Goal: Task Accomplishment & Management: Use online tool/utility

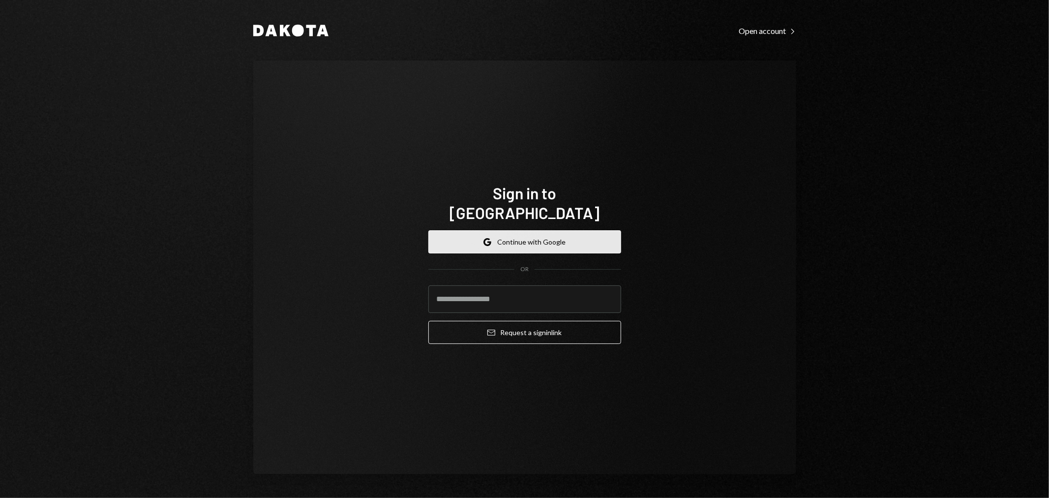
click at [556, 231] on button "Google Continue with Google" at bounding box center [524, 241] width 193 height 23
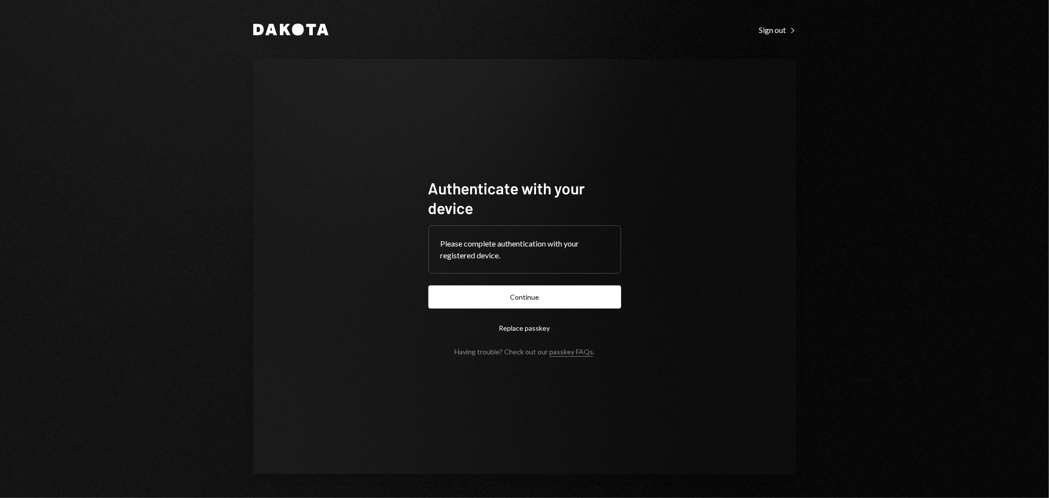
drag, startPoint x: 992, startPoint y: 60, endPoint x: 932, endPoint y: 101, distance: 72.6
click at [992, 60] on div "Dakota Sign out Right Caret Authenticate with your device Please complete authe…" at bounding box center [524, 249] width 1049 height 498
click at [543, 299] on button "Continue" at bounding box center [524, 296] width 193 height 23
click at [583, 302] on button "Continue" at bounding box center [524, 296] width 193 height 23
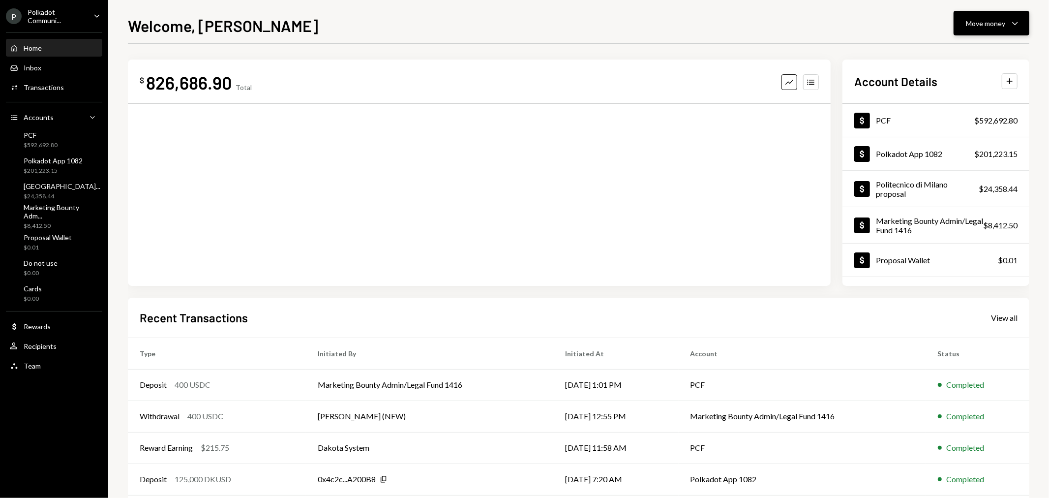
click at [995, 26] on div "Move money" at bounding box center [985, 23] width 39 height 10
click at [793, 26] on div "Welcome, Mike Move money Caret Down" at bounding box center [578, 25] width 901 height 22
click at [46, 145] on div "$592,692.80" at bounding box center [41, 145] width 34 height 8
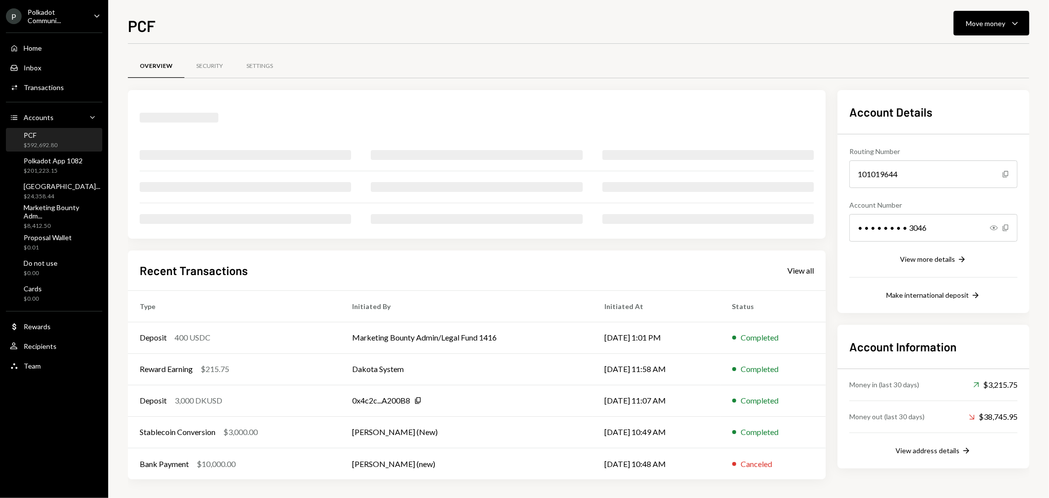
click at [72, 16] on div "Polkadot Communi..." at bounding box center [57, 16] width 58 height 17
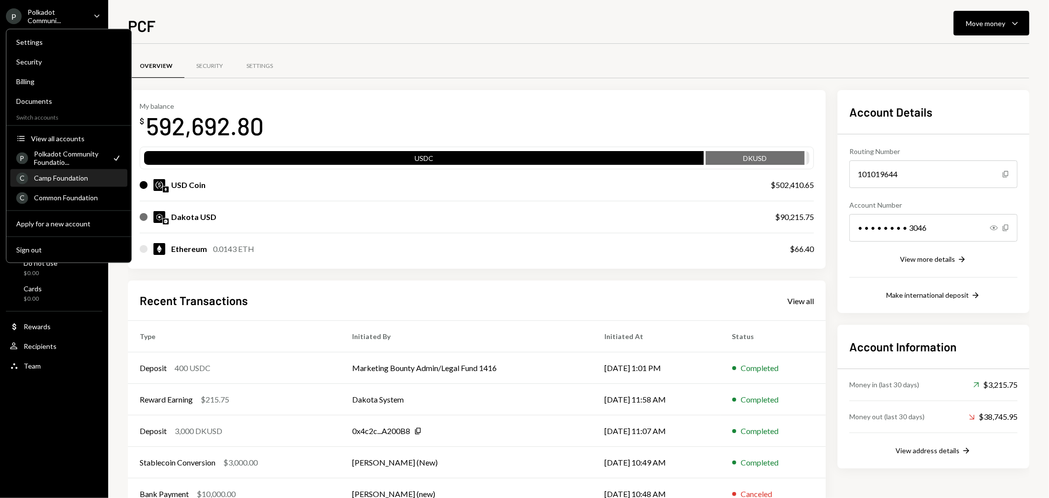
click at [77, 182] on div "C Camp Foundation" at bounding box center [68, 178] width 105 height 17
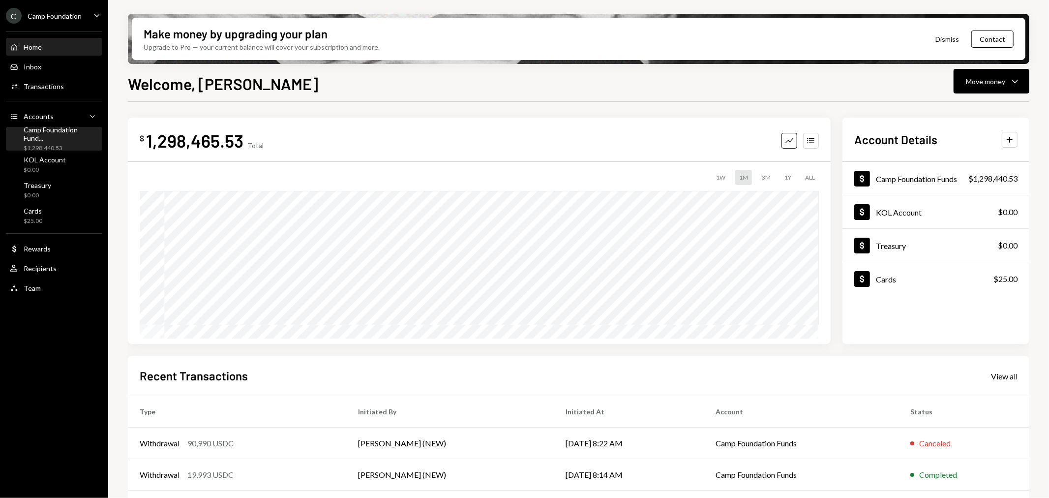
click at [59, 144] on div "$1,298,440.53" at bounding box center [61, 148] width 75 height 8
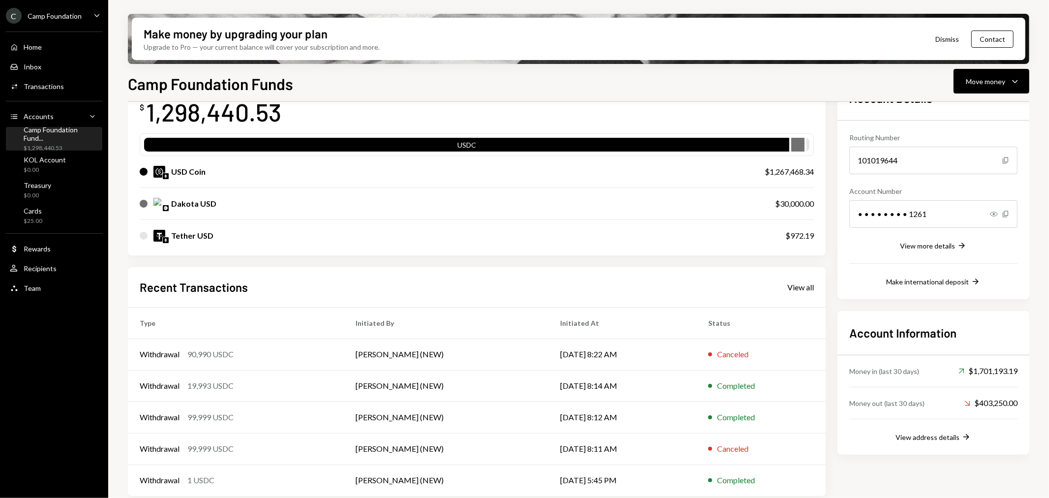
scroll to position [77, 0]
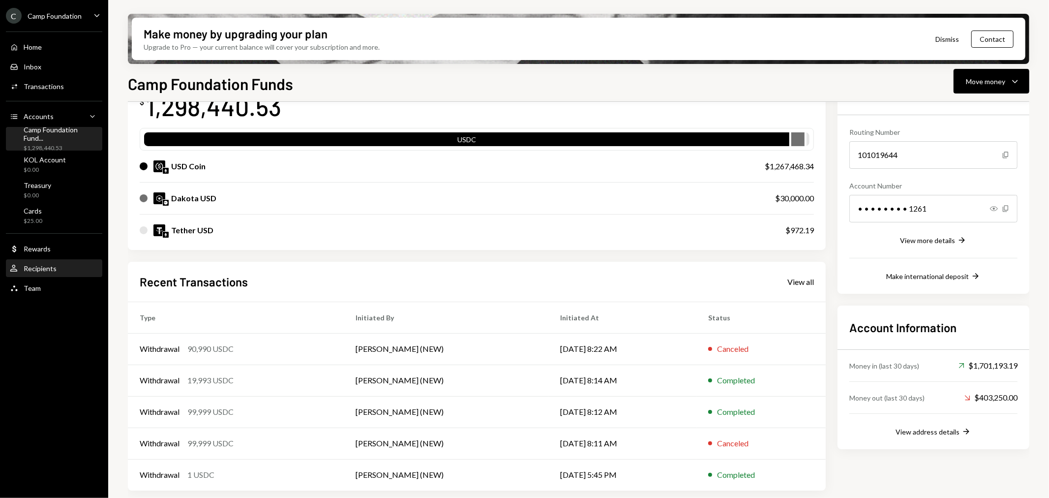
click at [33, 268] on div "Recipients" at bounding box center [40, 268] width 33 height 8
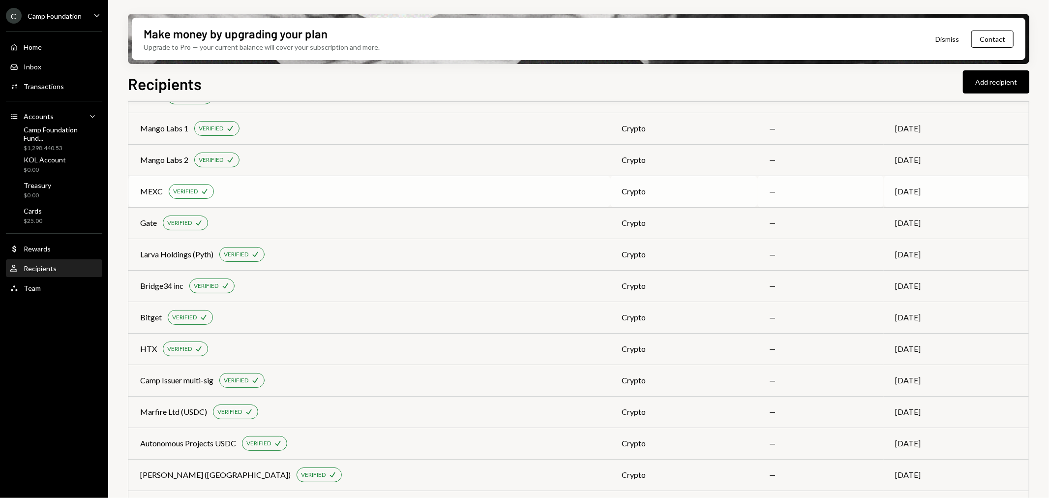
scroll to position [164, 0]
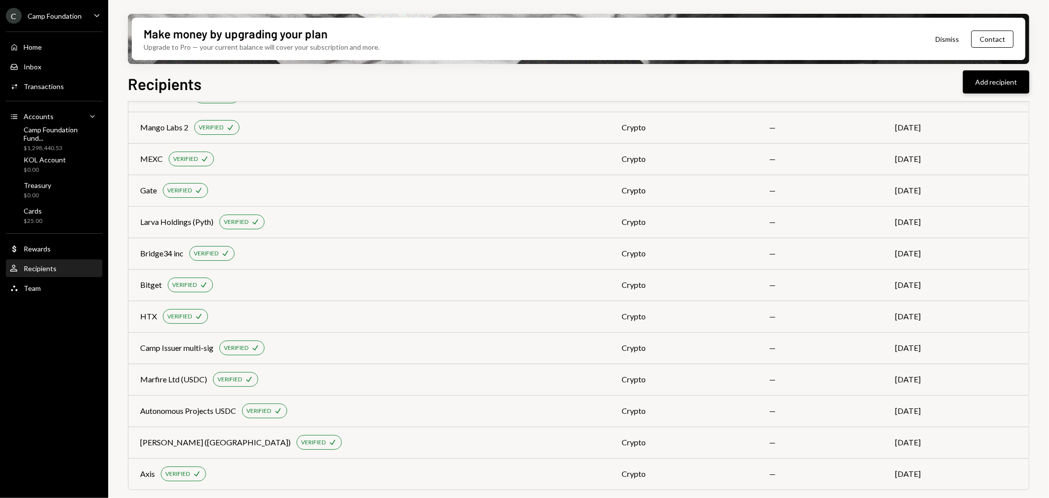
click at [1003, 80] on button "Add recipient" at bounding box center [996, 81] width 66 height 23
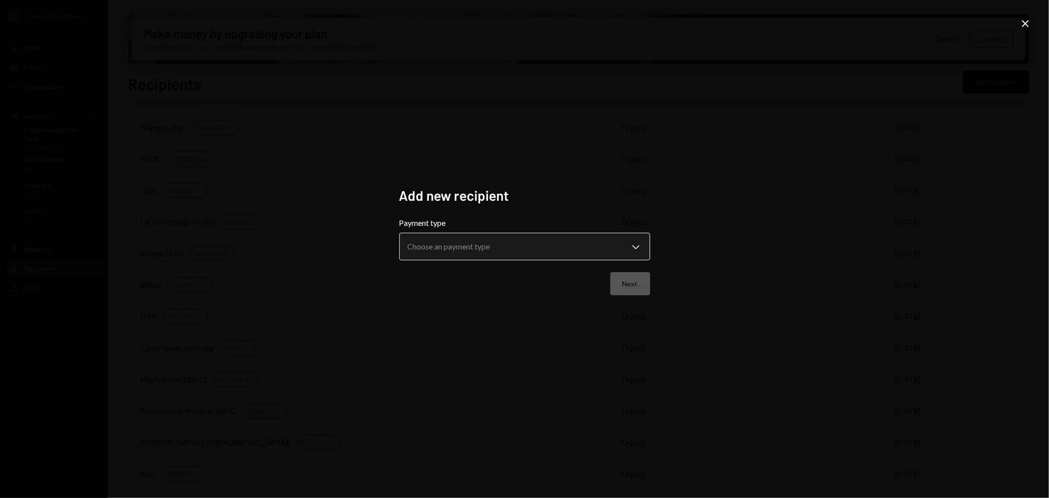
click at [546, 248] on body "C Camp Foundation Caret Down Home Home Inbox Inbox Activities Transactions Acco…" at bounding box center [524, 249] width 1049 height 498
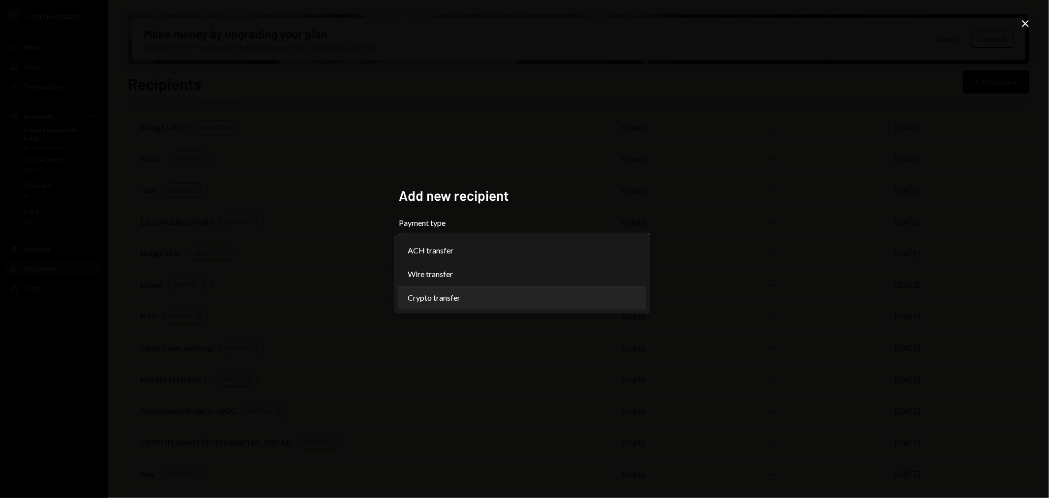
select select "******"
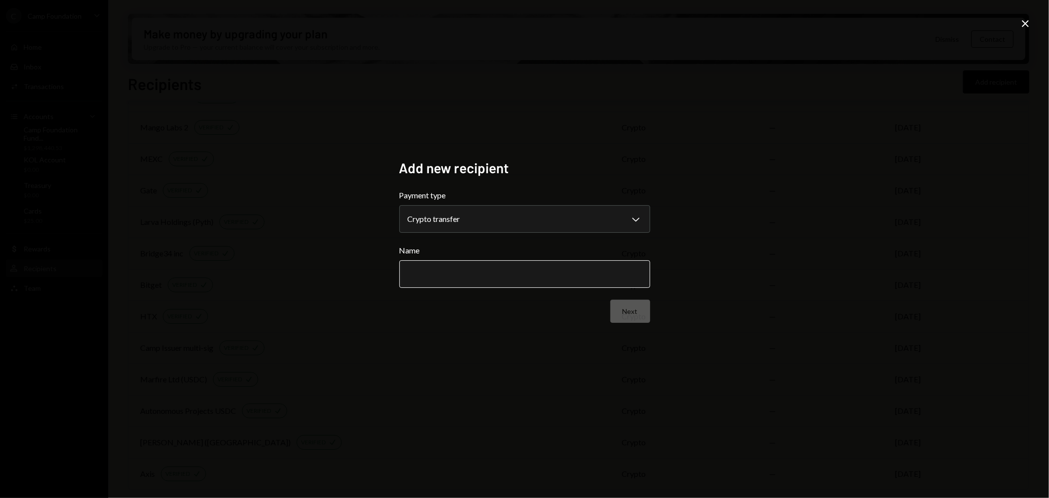
click at [449, 271] on input "Name" at bounding box center [524, 274] width 251 height 28
type input "**********"
click at [631, 313] on button "Next" at bounding box center [630, 310] width 40 height 23
click at [471, 218] on body "C Camp Foundation Caret Down Home Home Inbox Inbox Activities Transactions Acco…" at bounding box center [524, 249] width 1049 height 498
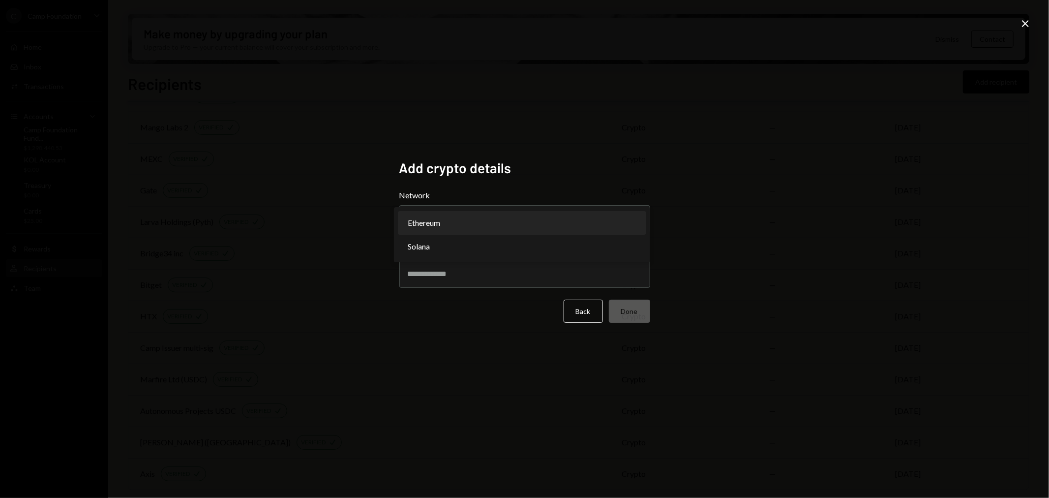
select select "**********"
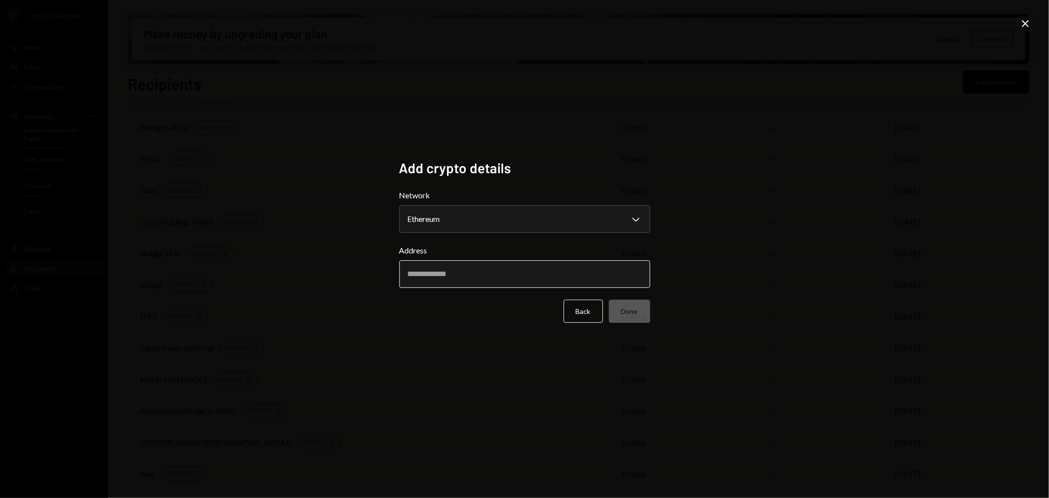
paste input "**********"
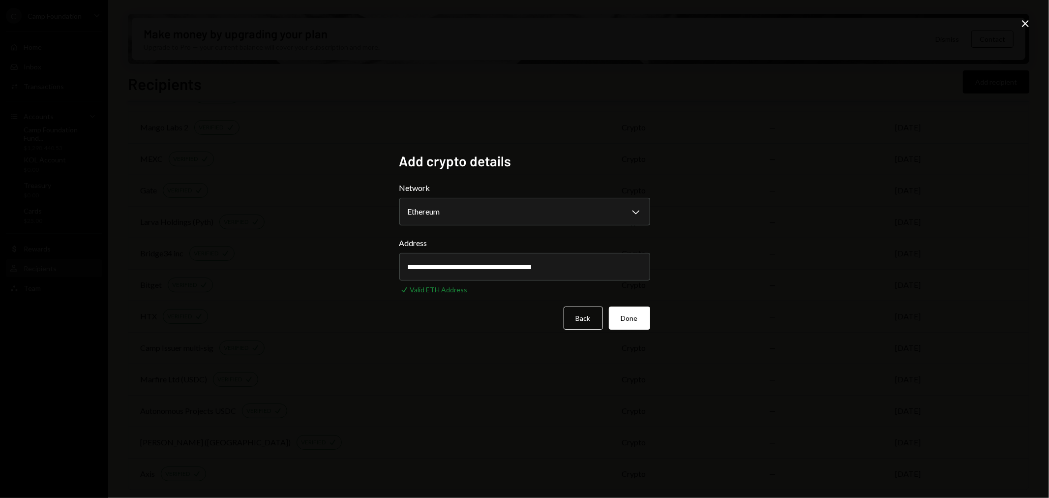
type input "**********"
click at [534, 351] on div "**********" at bounding box center [524, 249] width 274 height 217
click at [627, 320] on button "Done" at bounding box center [629, 317] width 41 height 23
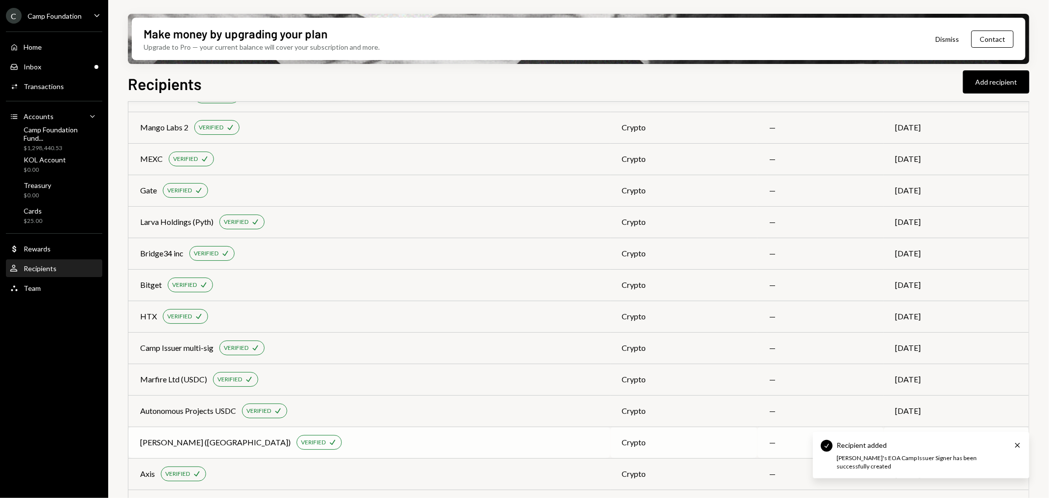
scroll to position [195, 0]
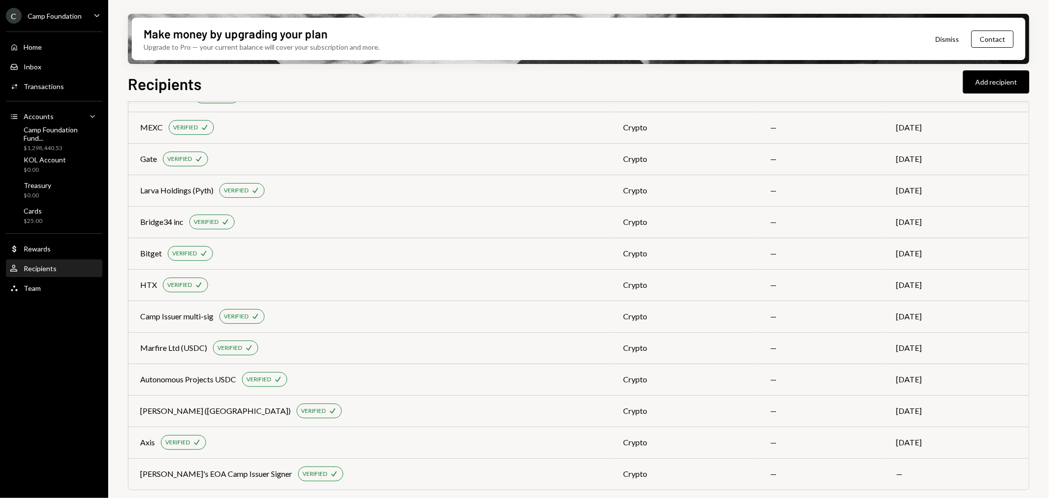
click at [597, 79] on div "Recipients Add recipient" at bounding box center [578, 83] width 901 height 22
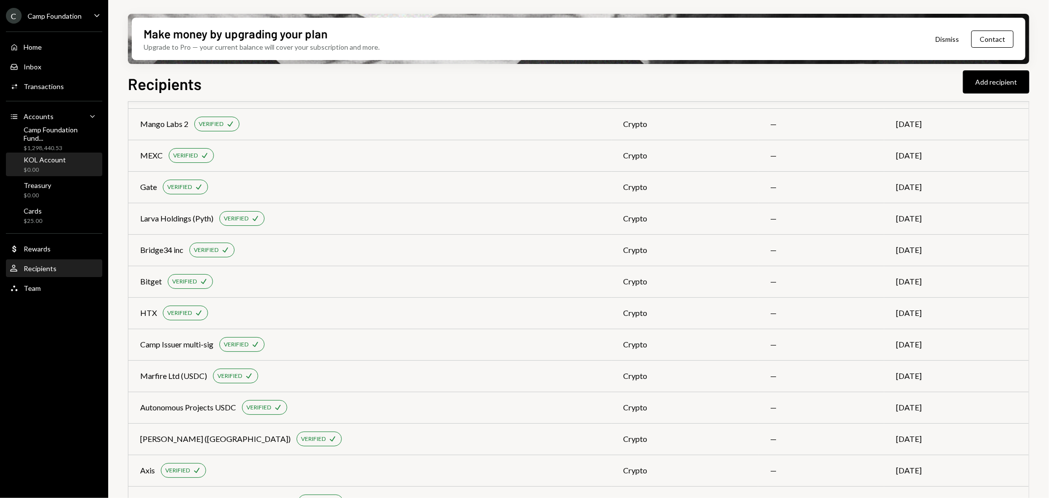
scroll to position [141, 0]
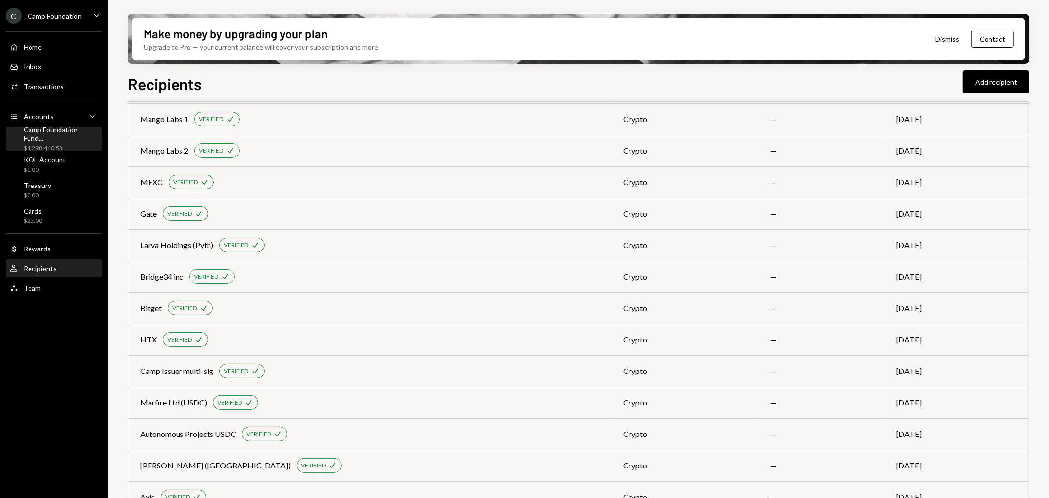
click at [70, 144] on div "$1,298,440.53" at bounding box center [61, 148] width 75 height 8
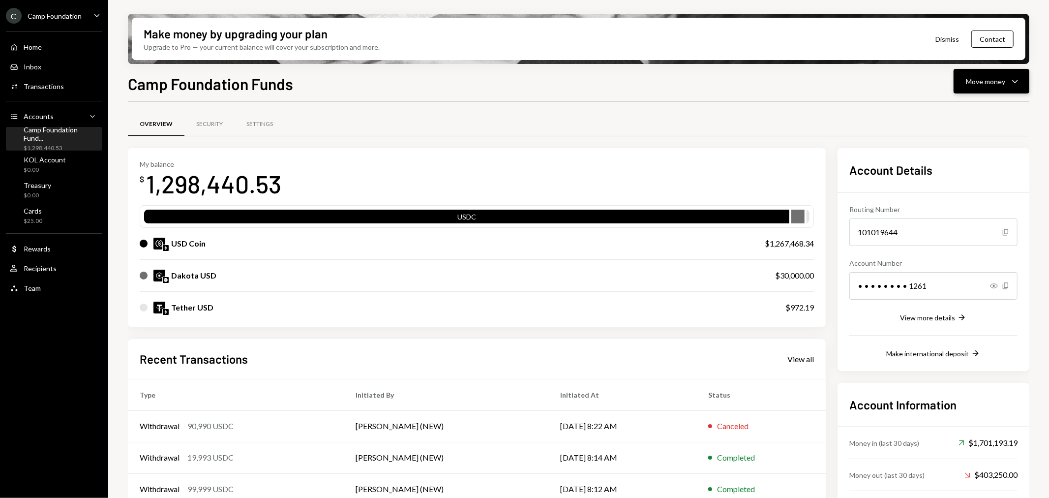
click at [1016, 85] on icon "Caret Down" at bounding box center [1015, 81] width 12 height 12
click at [963, 111] on div "Send" at bounding box center [984, 110] width 72 height 10
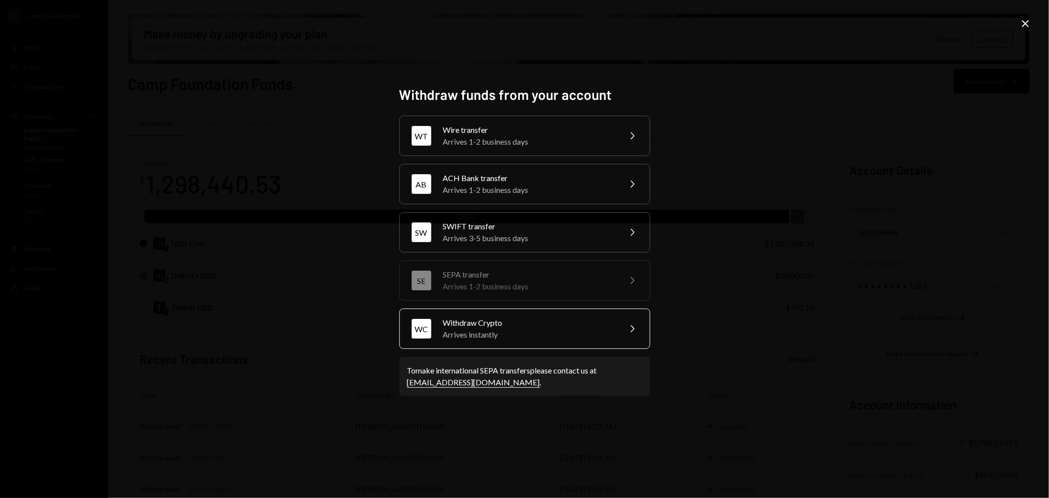
click at [522, 335] on div "Arrives instantly" at bounding box center [528, 334] width 171 height 12
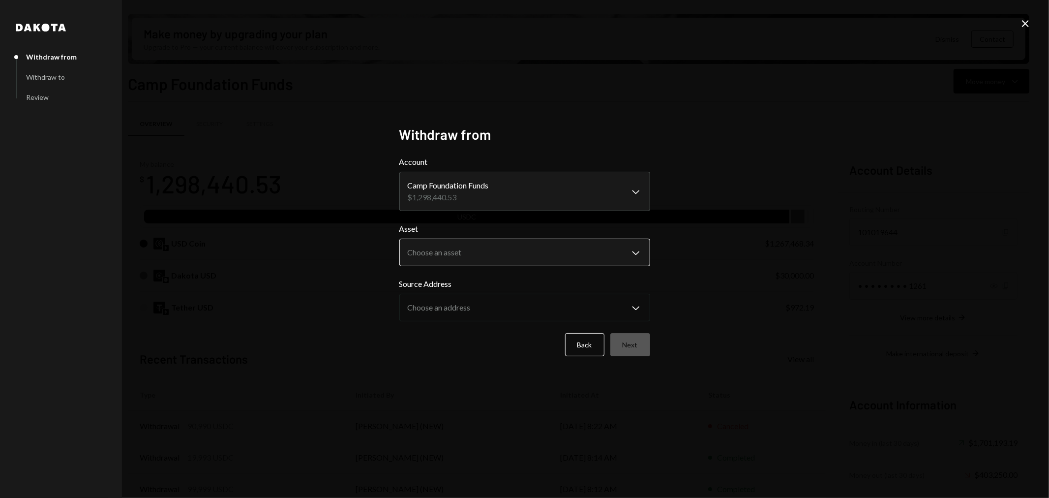
click at [468, 258] on body "C Camp Foundation Caret Down Home Home Inbox Inbox Activities Transactions Acco…" at bounding box center [524, 249] width 1049 height 498
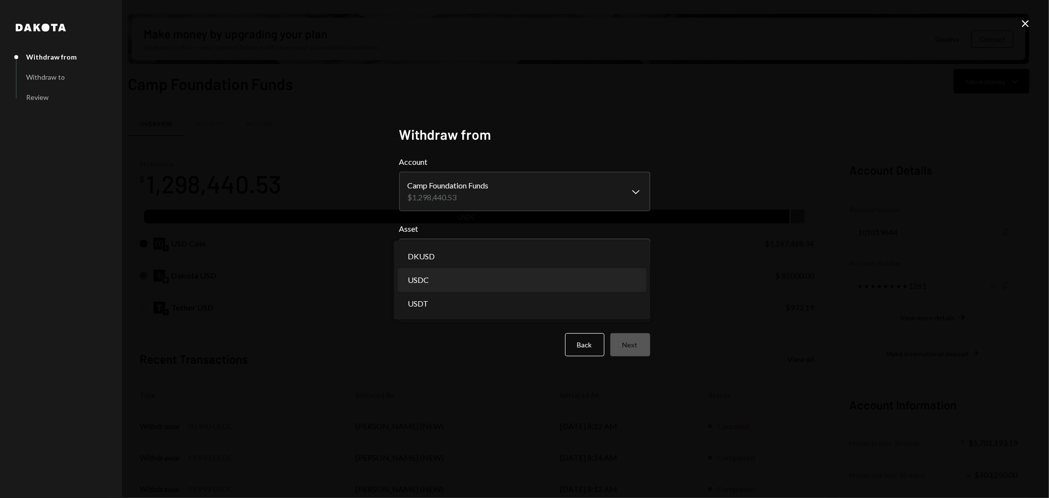
select select "****"
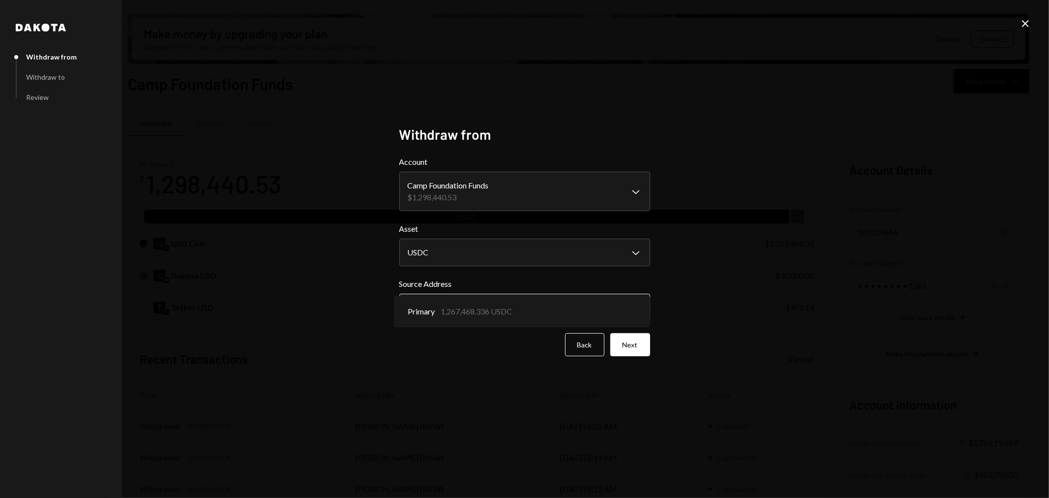
click at [461, 308] on body "C Camp Foundation Caret Down Home Home Inbox Inbox Activities Transactions Acco…" at bounding box center [524, 249] width 1049 height 498
click at [631, 345] on button "Next" at bounding box center [630, 344] width 40 height 23
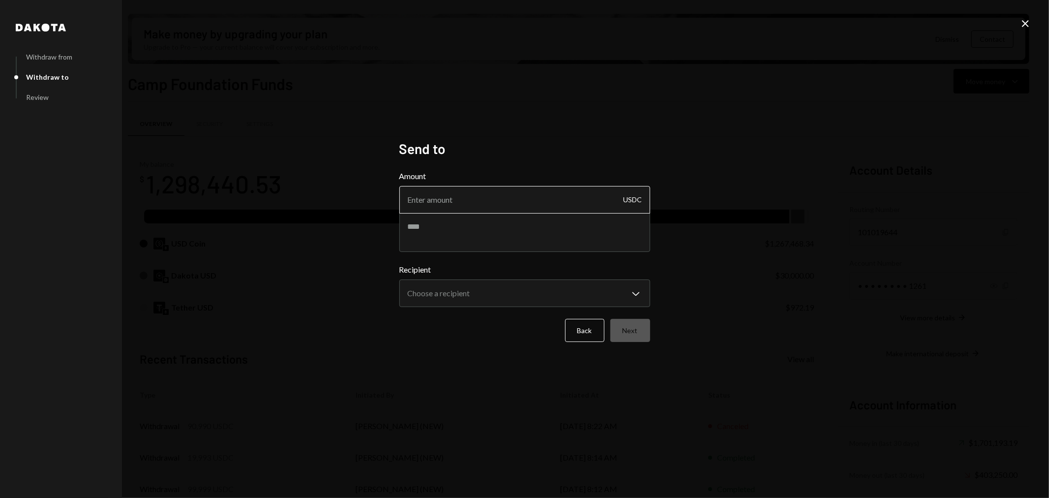
click at [494, 204] on input "Amount" at bounding box center [524, 200] width 251 height 28
type input "1"
click at [483, 235] on textarea at bounding box center [524, 231] width 251 height 39
type textarea "**********"
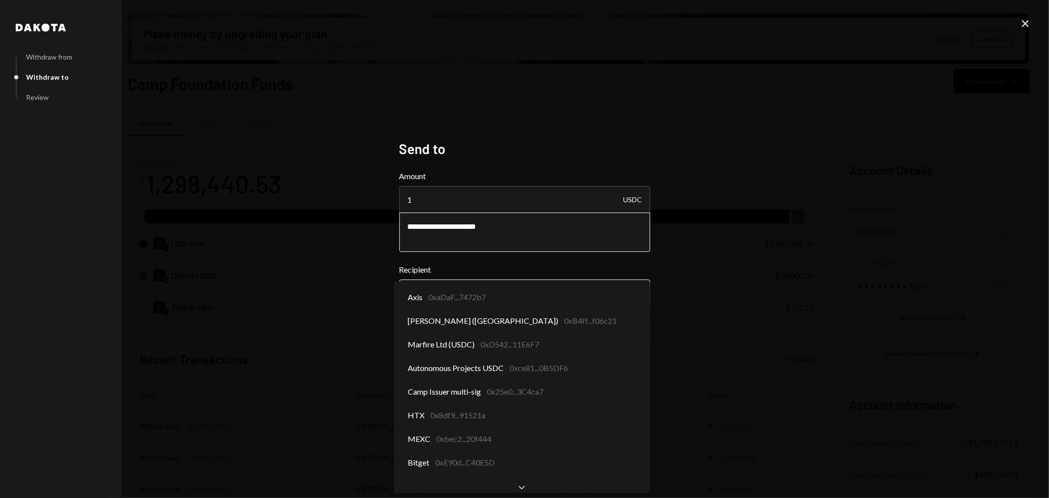
click at [477, 298] on body "C Camp Foundation Caret Down Home Home Inbox Inbox Activities Transactions Acco…" at bounding box center [524, 249] width 1049 height 498
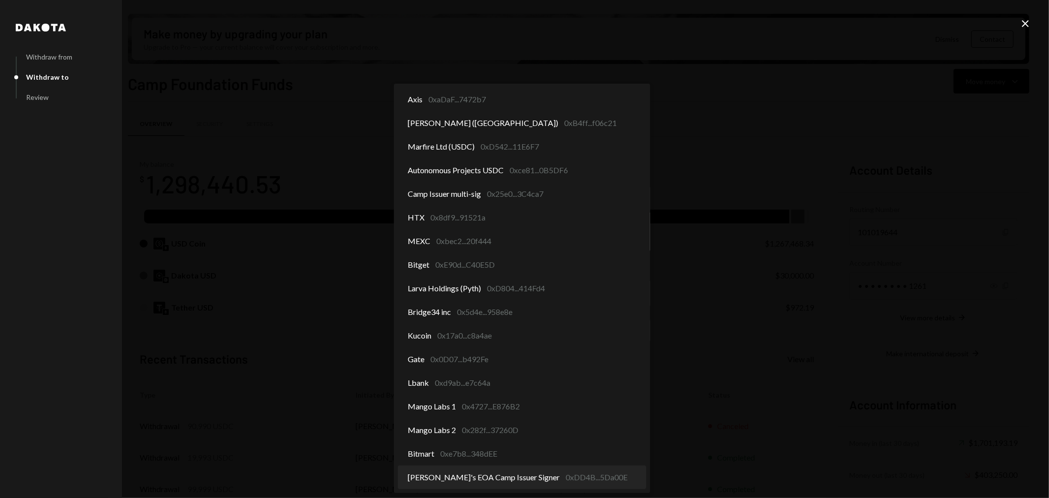
select select "**********"
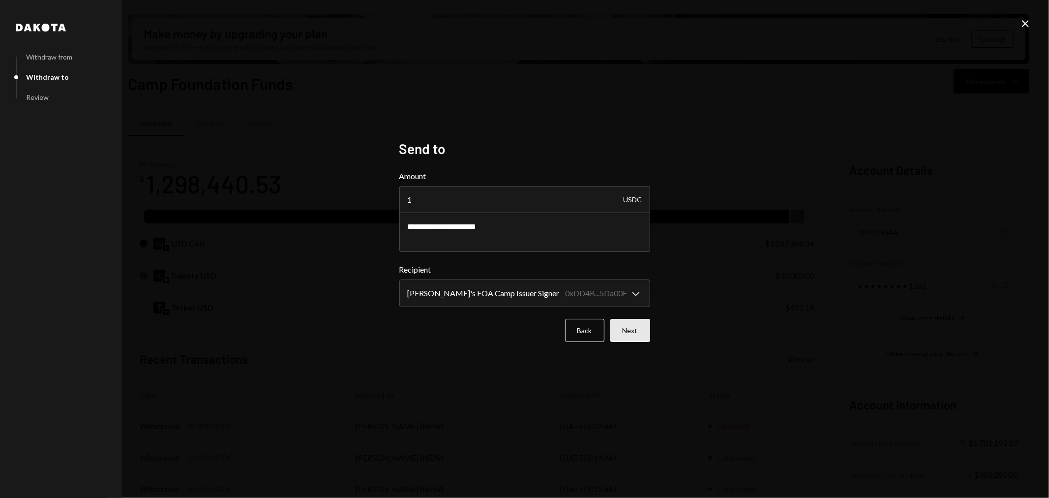
click at [632, 335] on button "Next" at bounding box center [630, 330] width 40 height 23
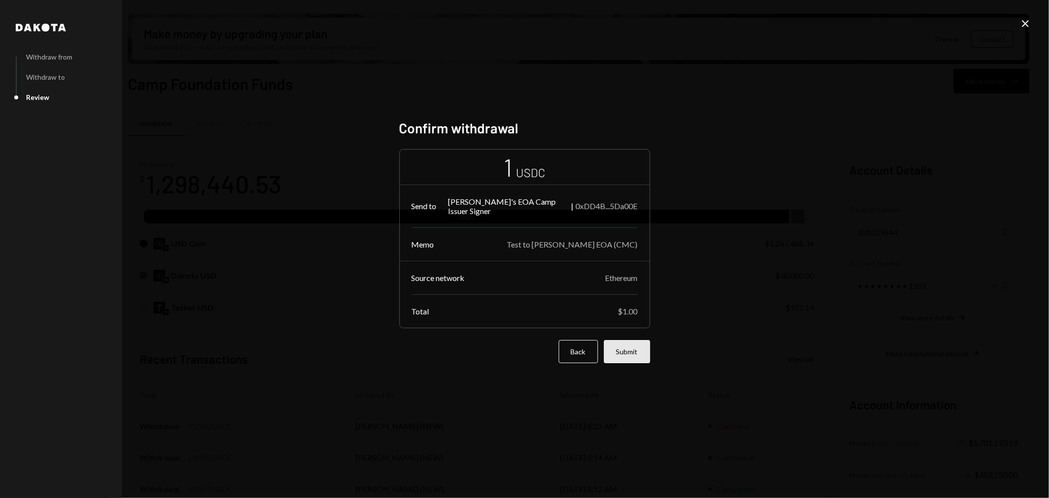
click at [644, 349] on button "Submit" at bounding box center [627, 351] width 46 height 23
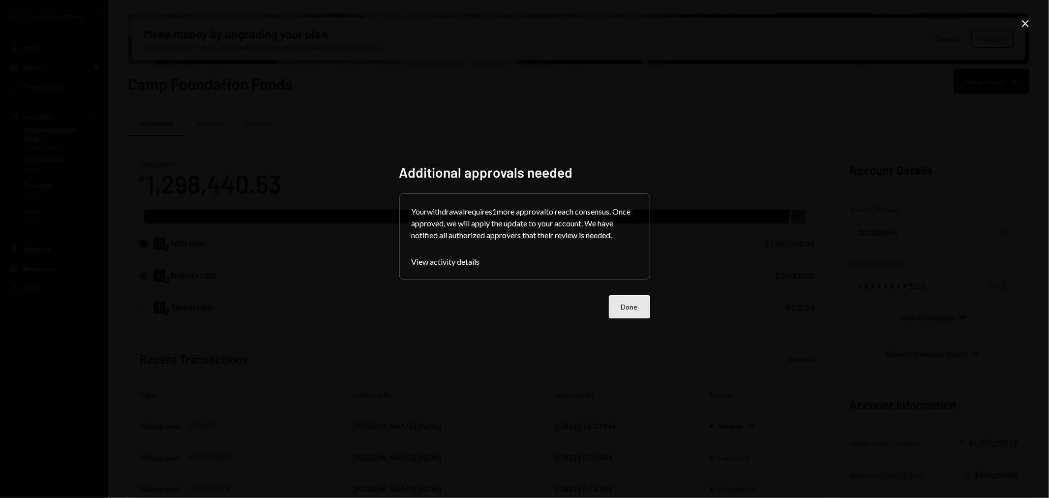
click at [633, 299] on button "Done" at bounding box center [629, 306] width 41 height 23
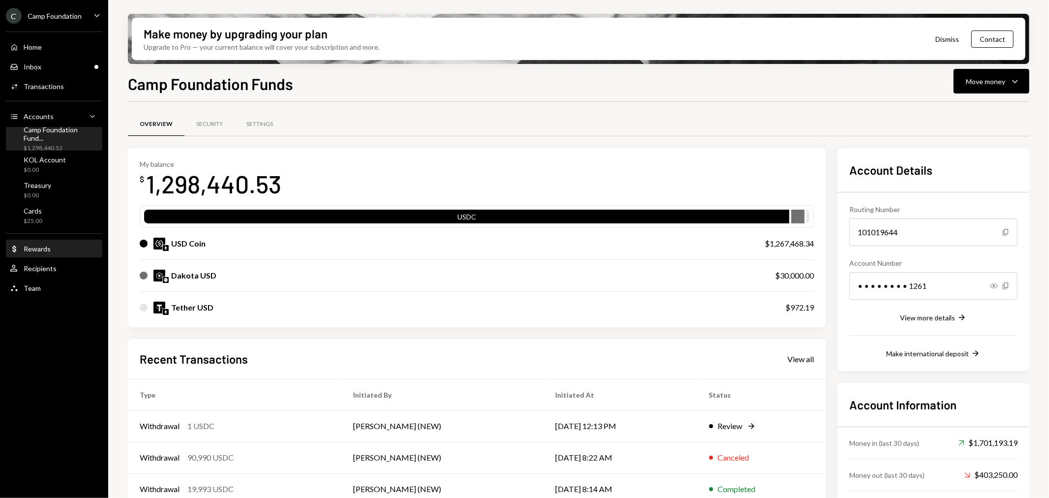
click at [55, 253] on div "Dollar Rewards" at bounding box center [54, 248] width 89 height 17
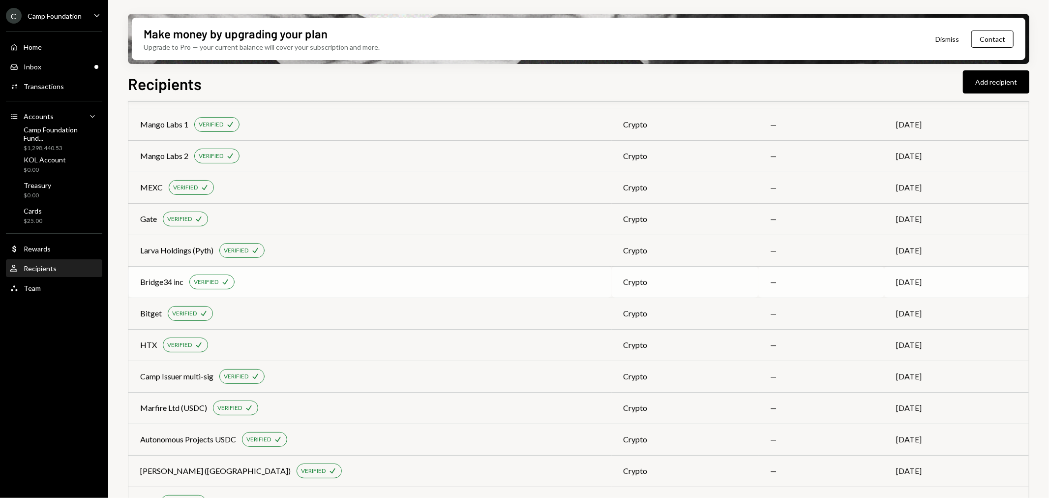
scroll to position [195, 0]
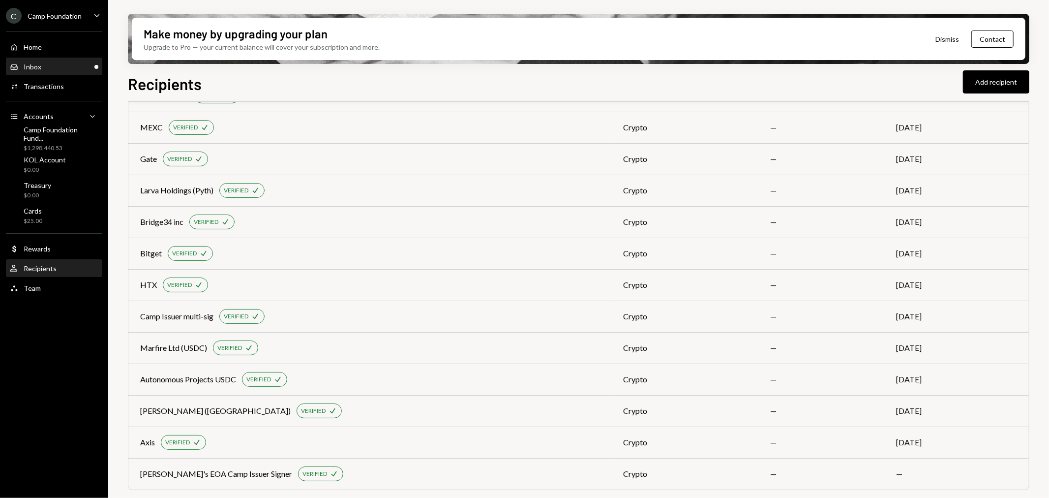
click at [87, 64] on div "Inbox Inbox" at bounding box center [54, 66] width 89 height 9
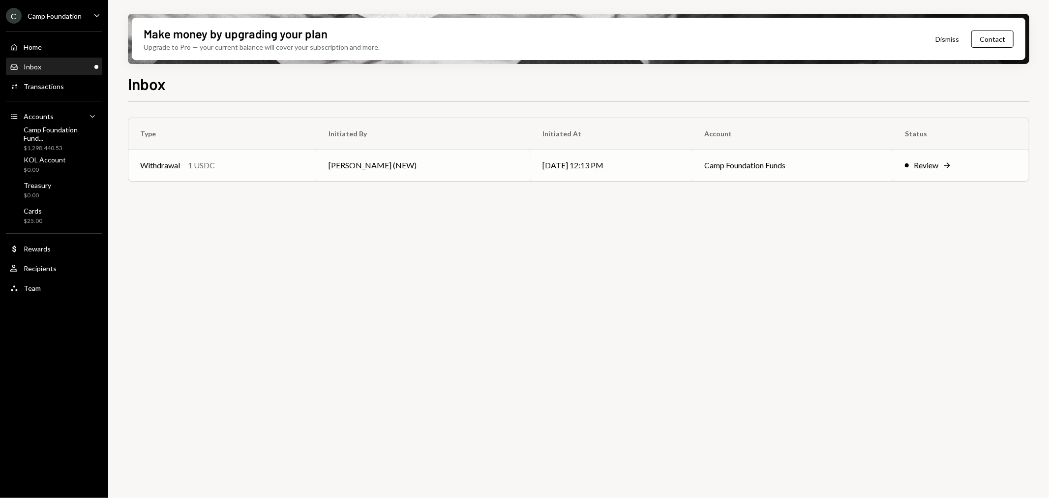
click at [531, 163] on td "[DATE] 12:13 PM" at bounding box center [612, 164] width 162 height 31
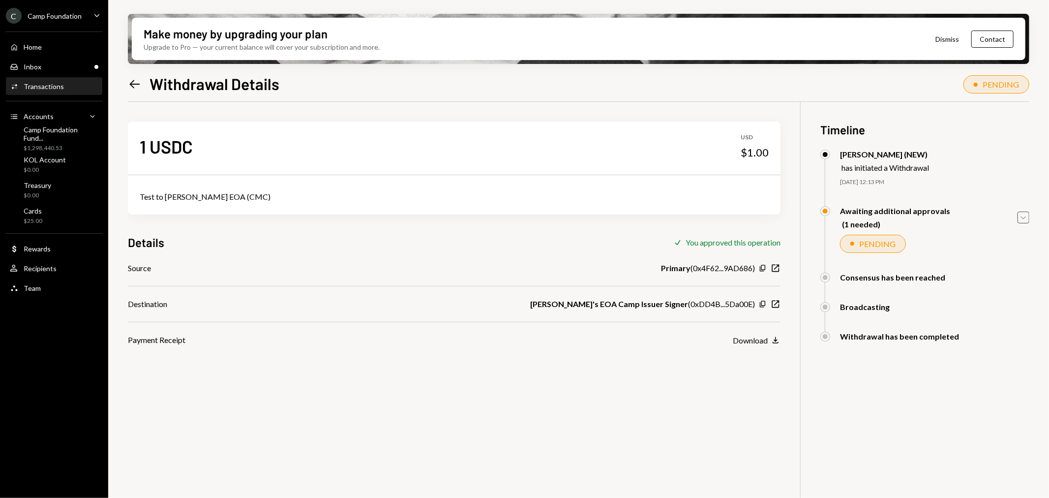
click at [1022, 214] on icon "Caret Down" at bounding box center [1023, 217] width 11 height 11
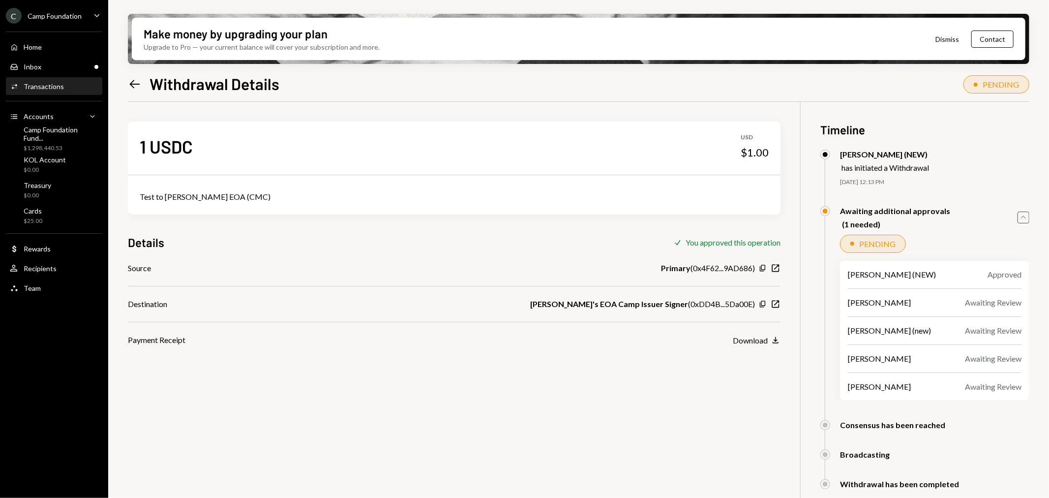
click at [1022, 214] on icon "Caret Up" at bounding box center [1023, 217] width 11 height 11
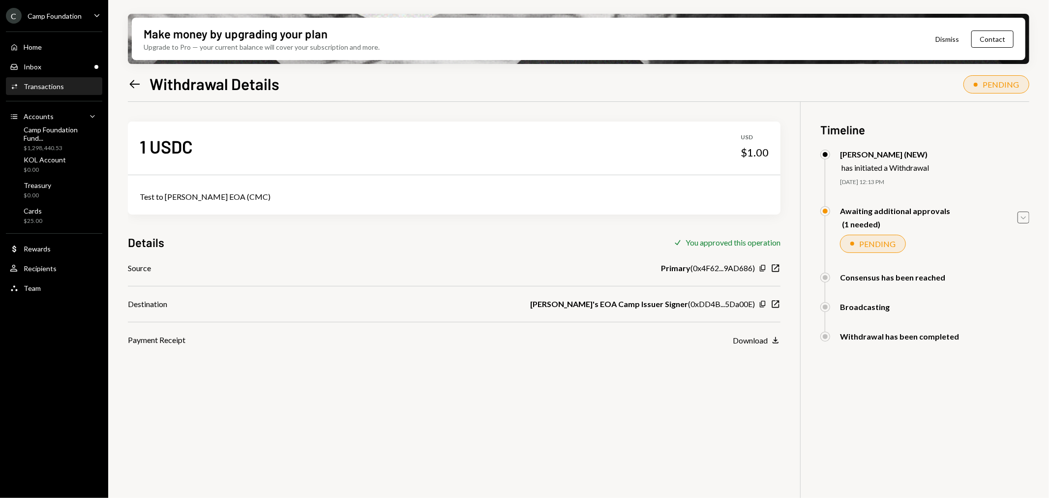
click at [1022, 214] on icon "Caret Down" at bounding box center [1023, 217] width 11 height 11
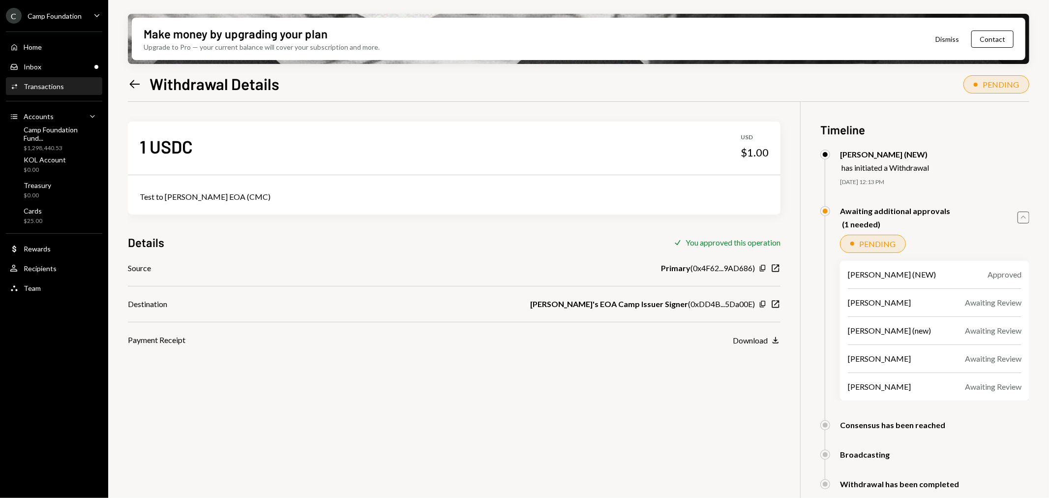
click at [1022, 215] on icon "Caret Up" at bounding box center [1023, 217] width 11 height 11
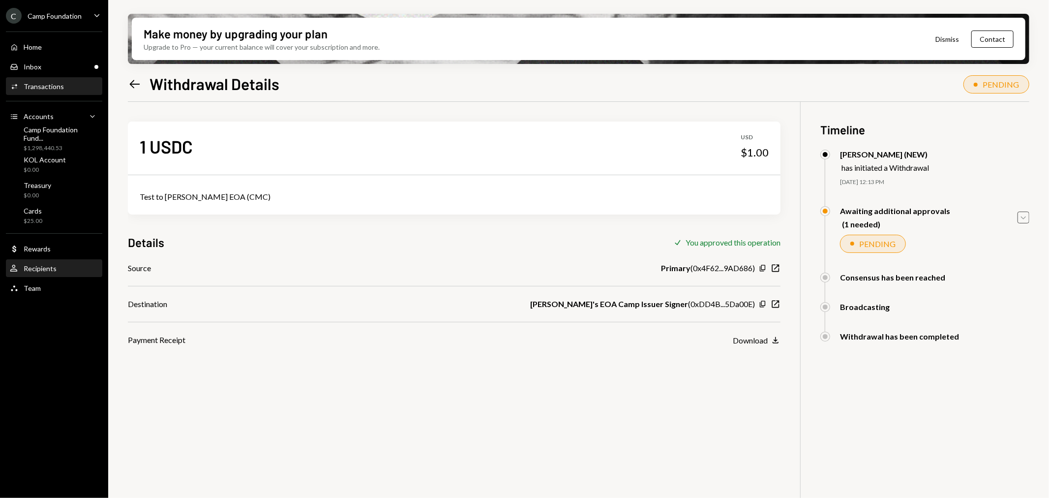
click at [33, 269] on div "Recipients" at bounding box center [40, 268] width 33 height 8
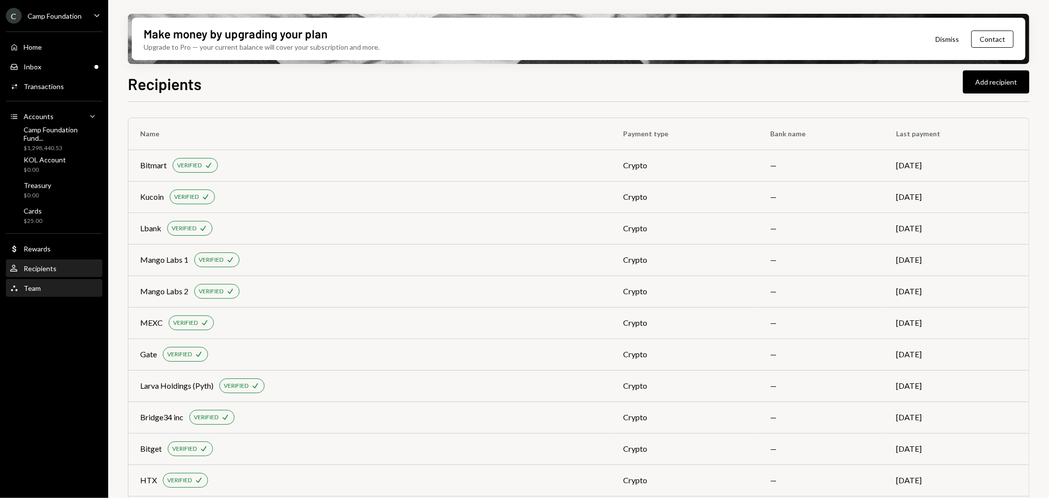
click at [49, 288] on div "Team Team" at bounding box center [54, 288] width 89 height 9
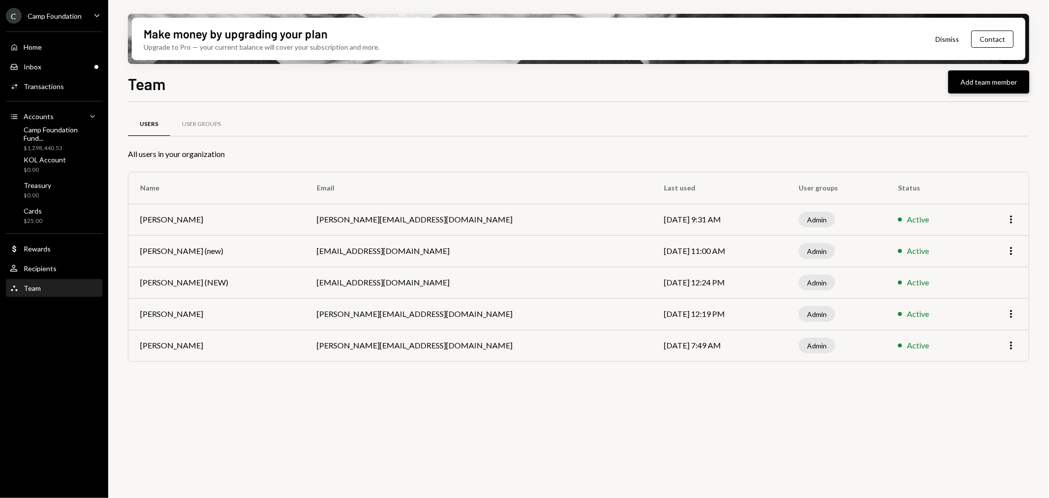
click at [987, 87] on button "Add team member" at bounding box center [988, 81] width 81 height 23
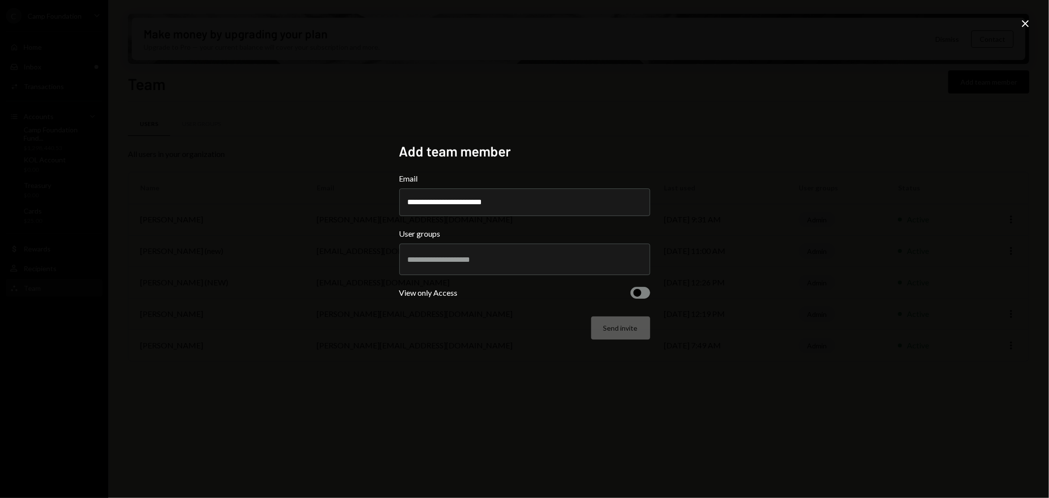
type input "**********"
click at [474, 267] on div at bounding box center [525, 259] width 234 height 25
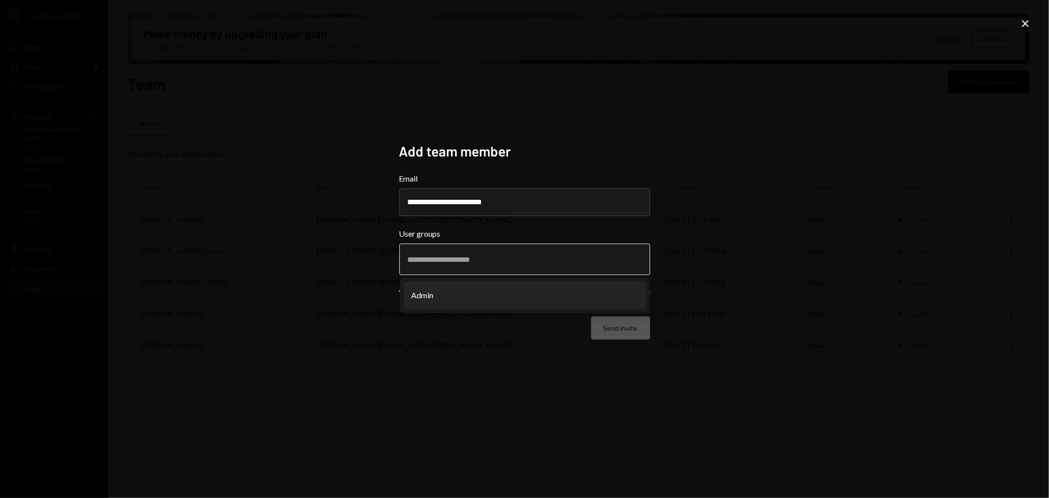
click at [472, 297] on li "Admin" at bounding box center [525, 295] width 242 height 28
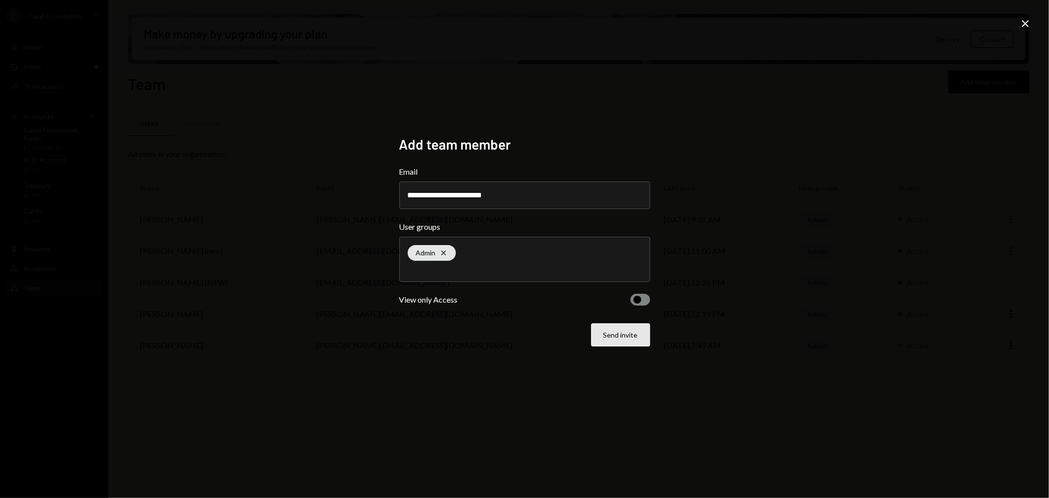
click at [630, 332] on button "Send invite" at bounding box center [620, 334] width 59 height 23
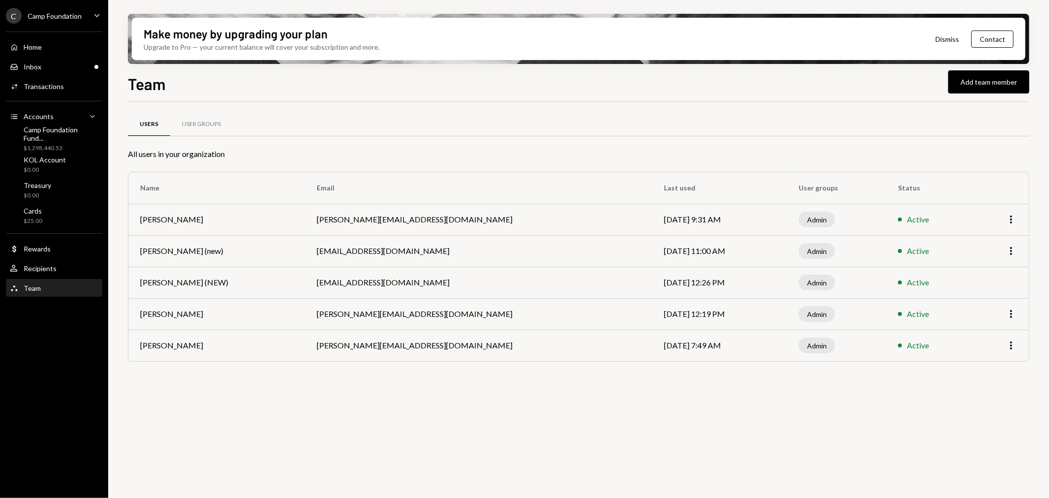
drag, startPoint x: 498, startPoint y: 80, endPoint x: 571, endPoint y: 71, distance: 73.8
click at [498, 80] on div "Team Add team member" at bounding box center [578, 83] width 901 height 22
click at [17, 72] on div "Inbox Inbox" at bounding box center [54, 67] width 89 height 17
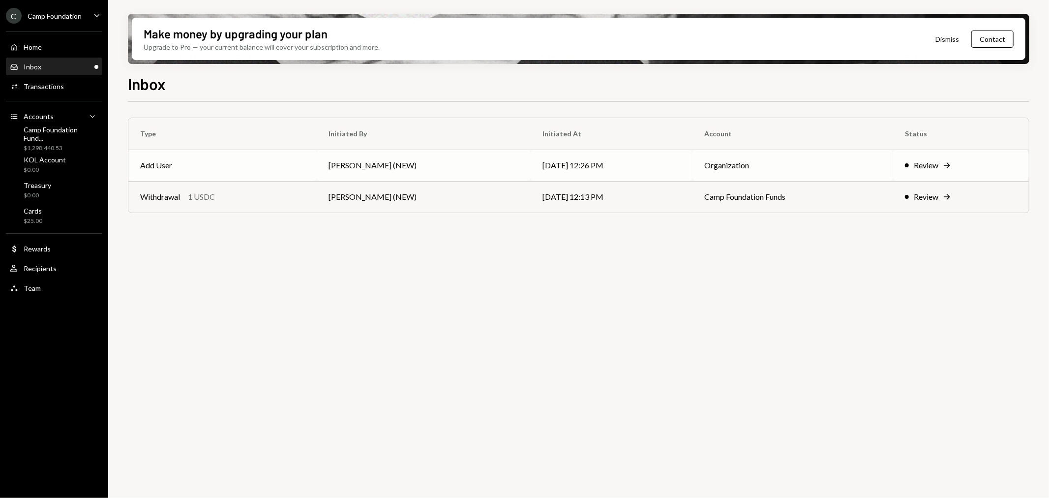
click at [921, 165] on div "Review" at bounding box center [926, 165] width 25 height 12
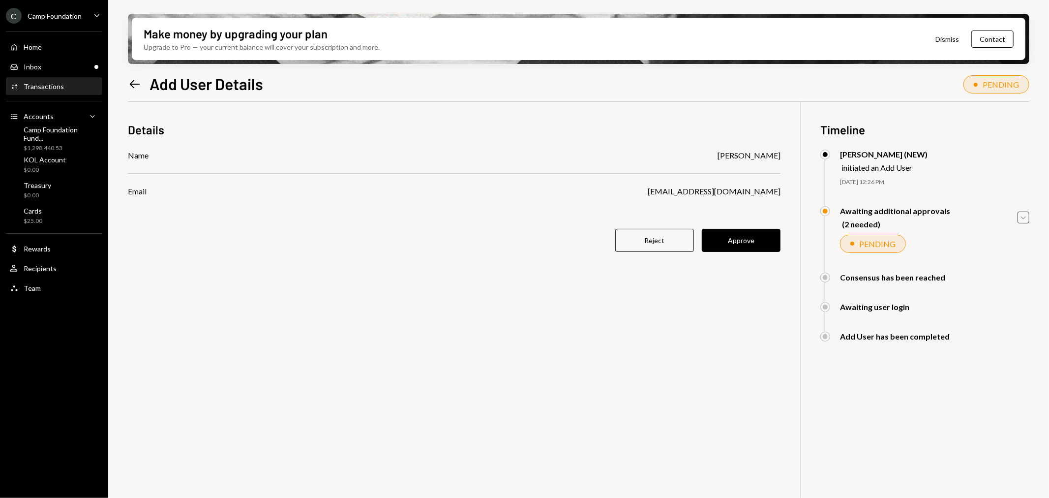
click at [1024, 216] on icon "Caret Down" at bounding box center [1023, 217] width 11 height 11
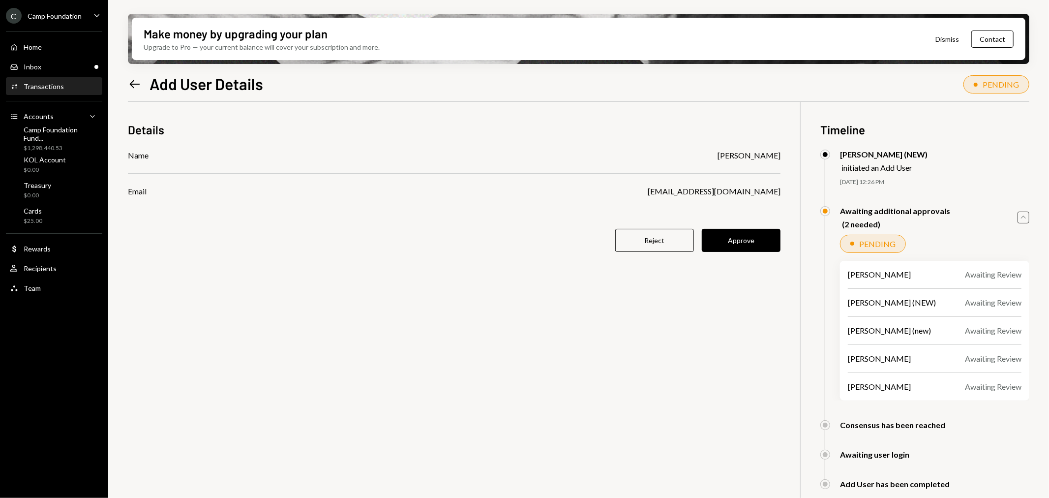
drag, startPoint x: 1024, startPoint y: 216, endPoint x: 1016, endPoint y: 217, distance: 7.9
click at [1024, 216] on icon "Caret Up" at bounding box center [1023, 217] width 11 height 11
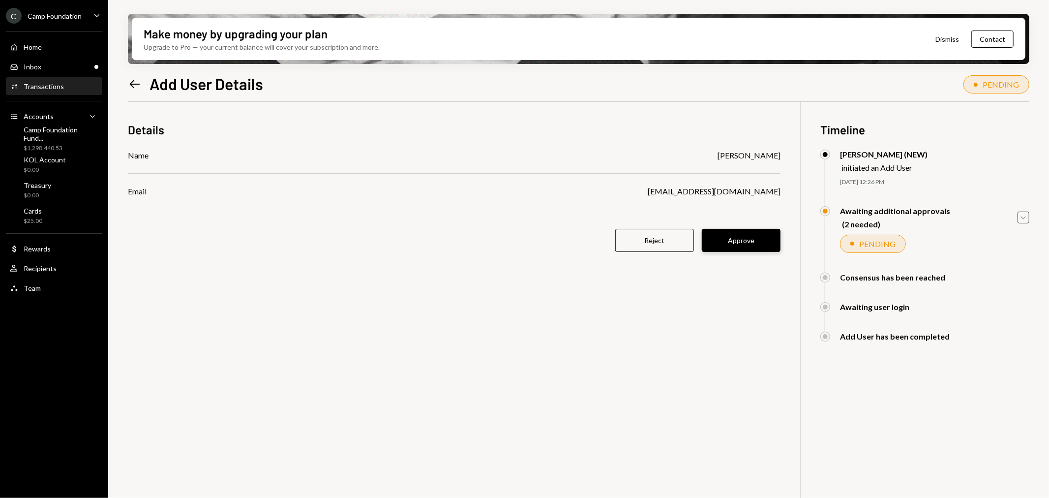
click at [753, 239] on button "Approve" at bounding box center [741, 240] width 79 height 23
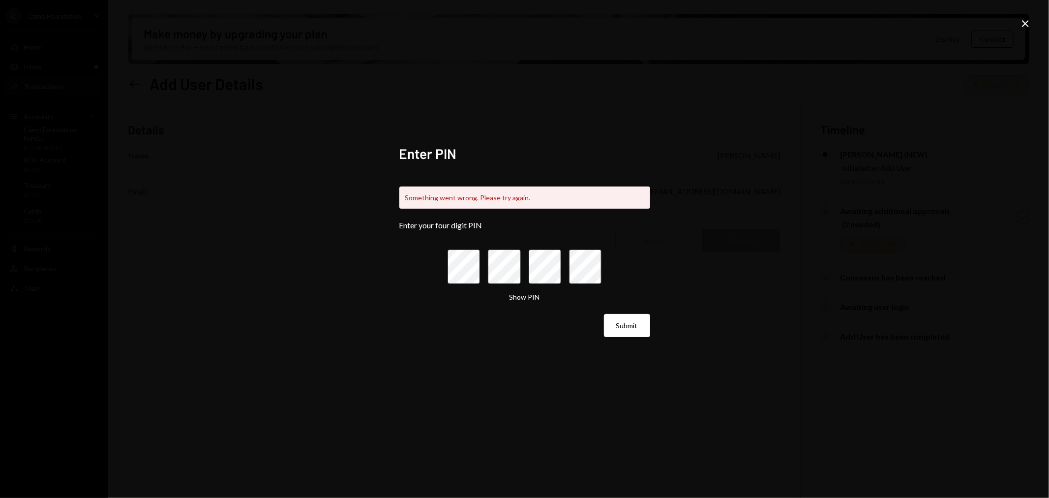
click at [492, 79] on div "Enter PIN Something went wrong. Please try again. Enter your four digit PIN Sho…" at bounding box center [524, 249] width 1049 height 498
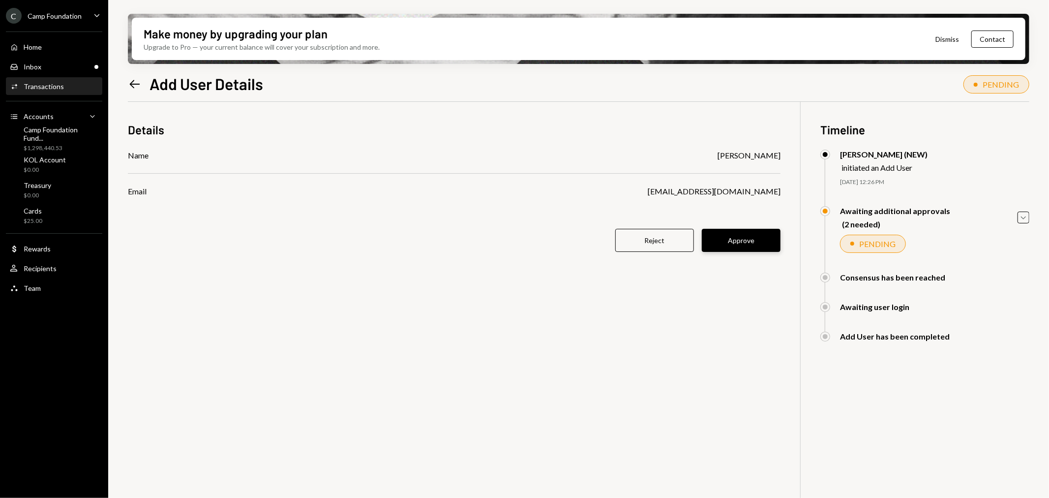
click at [746, 237] on button "Approve" at bounding box center [741, 240] width 79 height 23
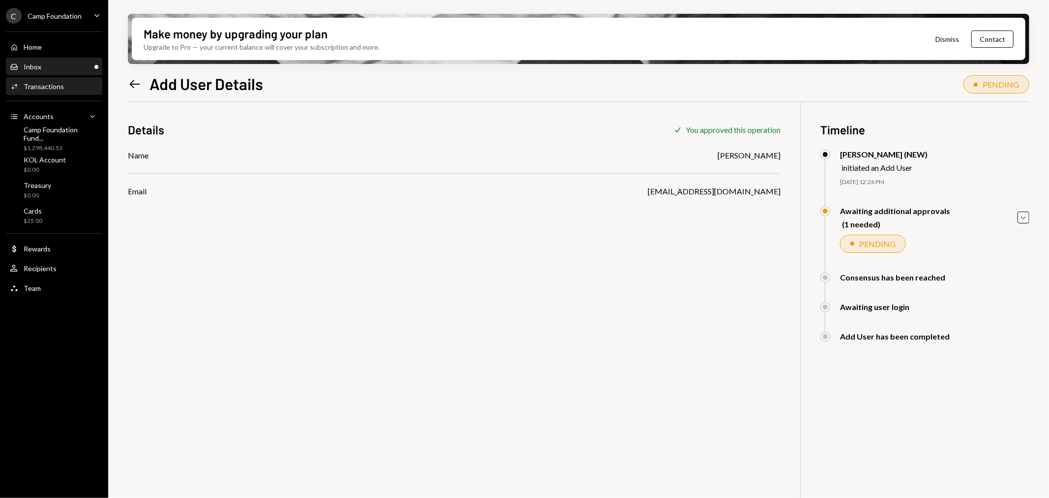
click at [40, 58] on link "Inbox Inbox" at bounding box center [54, 67] width 96 height 18
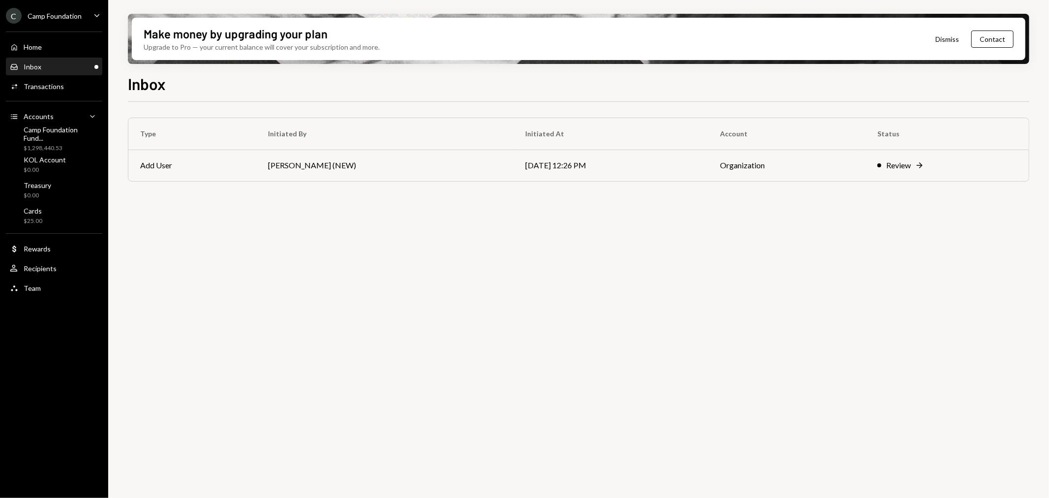
click at [376, 277] on div "Type Initiated By Initiated At Account Status Add User [PERSON_NAME] (NEW) [DAT…" at bounding box center [578, 305] width 901 height 407
click at [246, 285] on div "Type Initiated By Initiated At Account Status Add User [PERSON_NAME] (NEW) [DAT…" at bounding box center [578, 305] width 901 height 407
click at [44, 133] on div "Camp Foundation Fund..." at bounding box center [61, 133] width 75 height 17
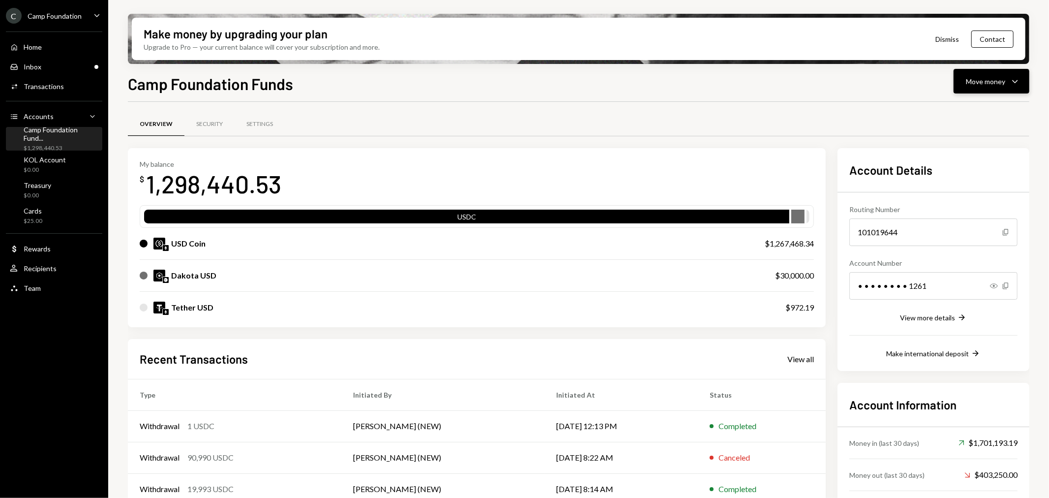
click at [1020, 85] on icon "Caret Down" at bounding box center [1015, 81] width 12 height 12
click at [968, 108] on div "Send" at bounding box center [984, 110] width 72 height 10
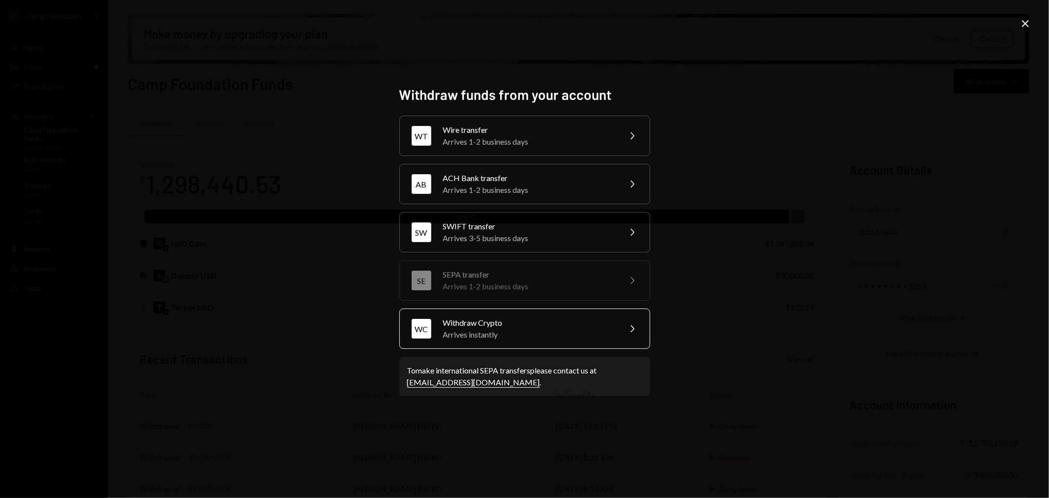
click at [588, 333] on div "Arrives instantly" at bounding box center [528, 334] width 171 height 12
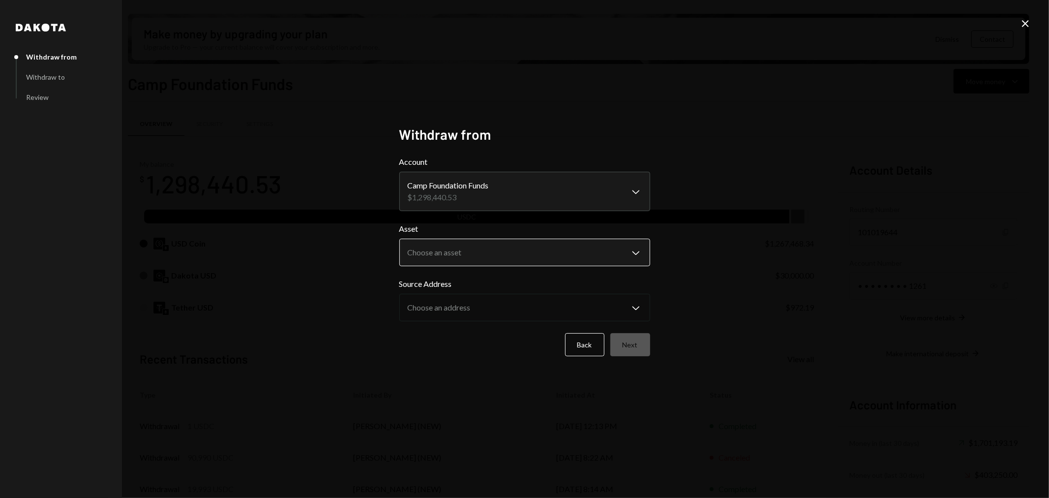
click at [479, 255] on body "C Camp Foundation Caret Down Home Home Inbox Inbox Activities Transactions Acco…" at bounding box center [524, 249] width 1049 height 498
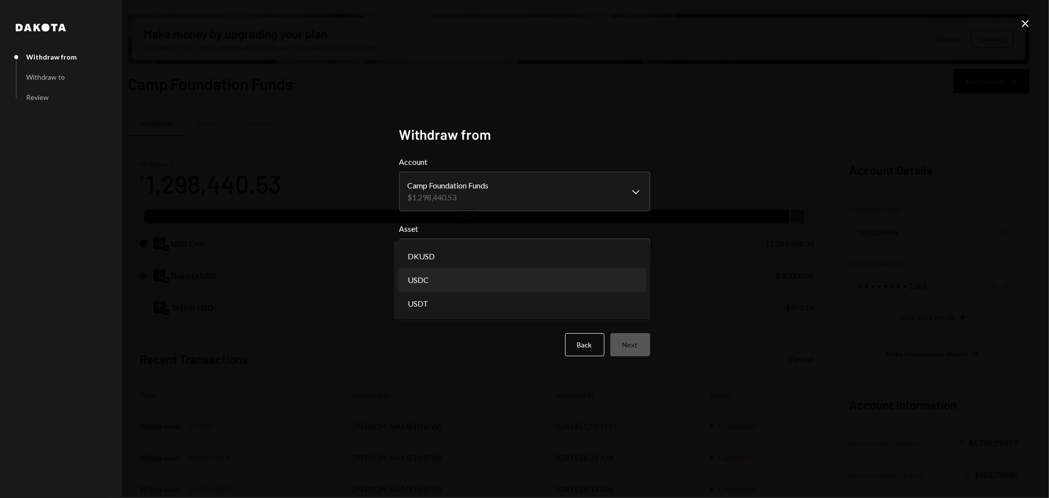
select select "****"
click at [631, 345] on button "Next" at bounding box center [630, 344] width 40 height 23
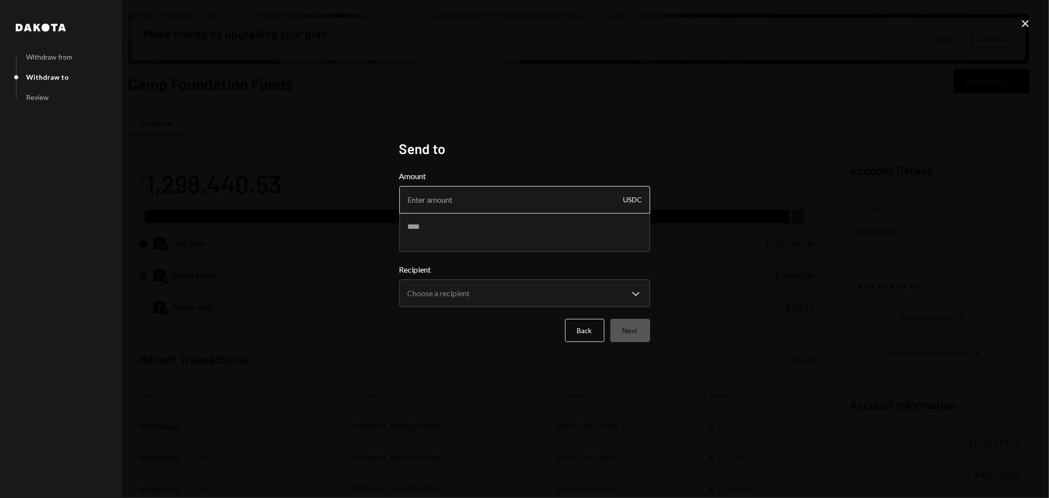
click at [492, 194] on input "Amount" at bounding box center [524, 200] width 251 height 28
type input "4999"
click at [452, 238] on textarea at bounding box center [524, 231] width 251 height 39
type textarea "**********"
click at [499, 290] on body "C Camp Foundation Caret Down Home Home Inbox Inbox Activities Transactions Acco…" at bounding box center [524, 249] width 1049 height 498
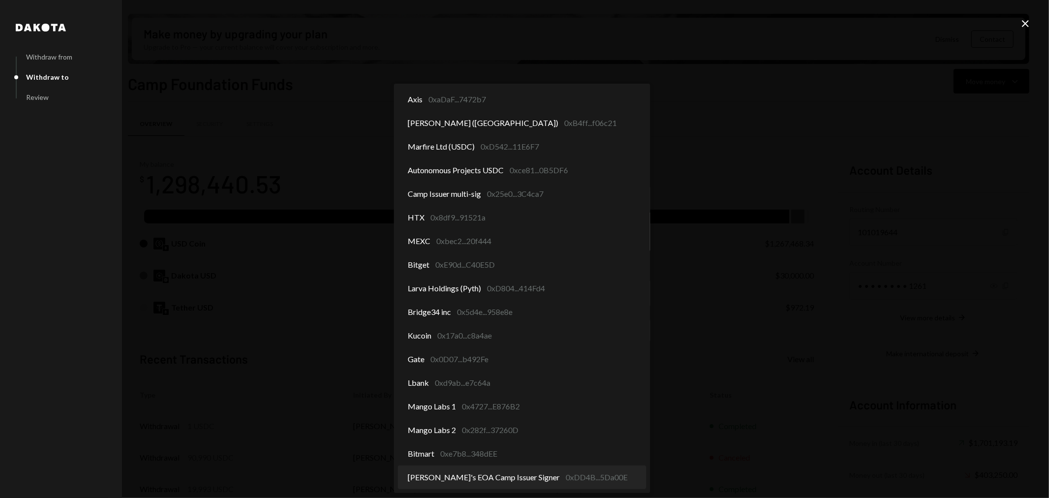
select select "**********"
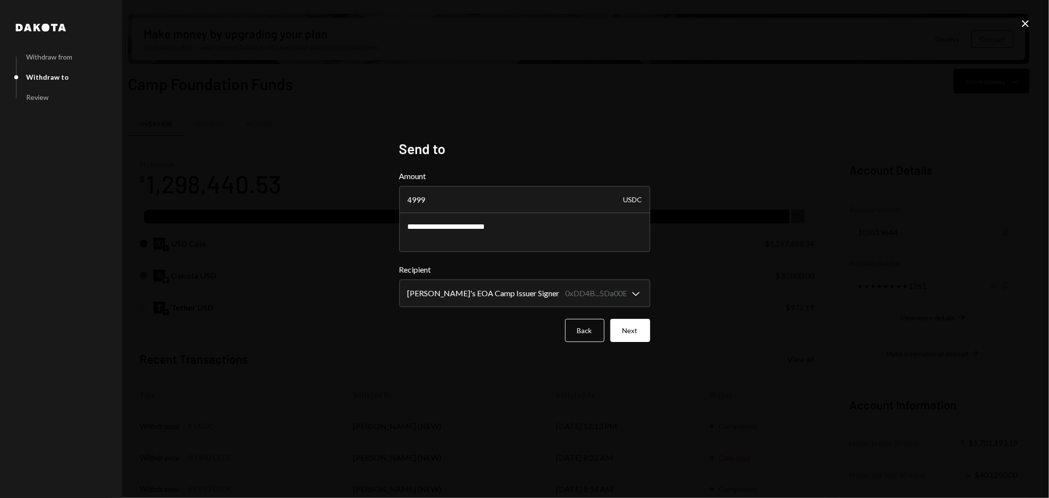
click at [1028, 18] on icon "Close" at bounding box center [1025, 24] width 12 height 12
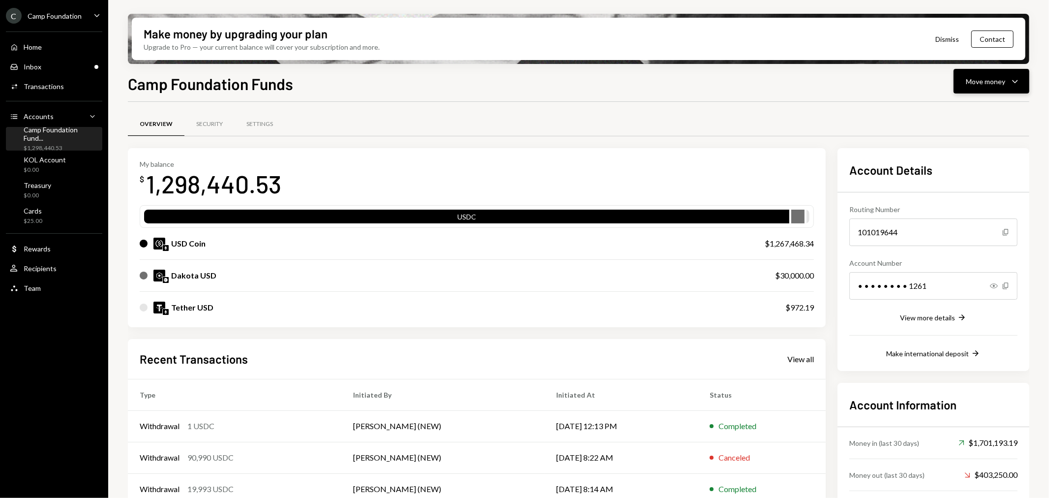
click at [974, 82] on div "Move money" at bounding box center [985, 81] width 39 height 10
click at [945, 316] on div "View more details" at bounding box center [927, 317] width 55 height 8
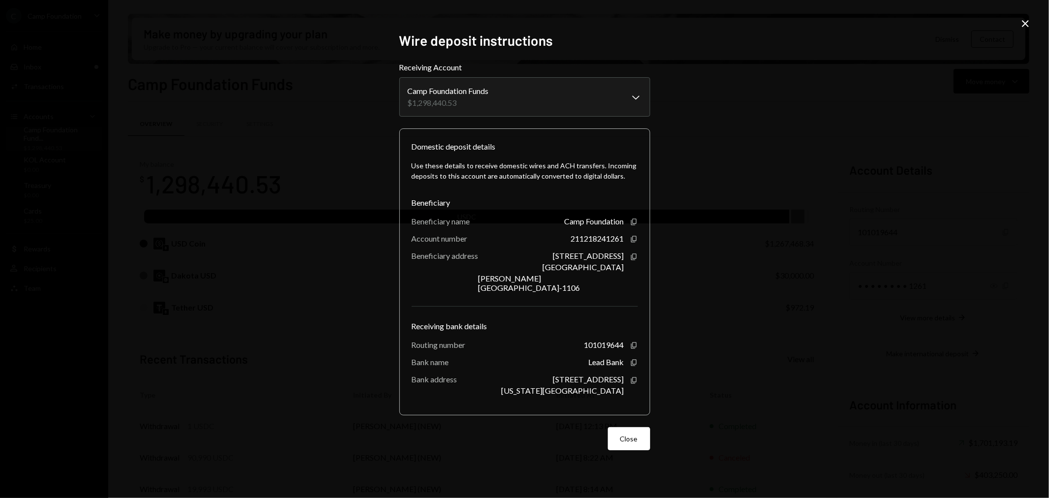
click at [1028, 21] on icon at bounding box center [1025, 23] width 7 height 7
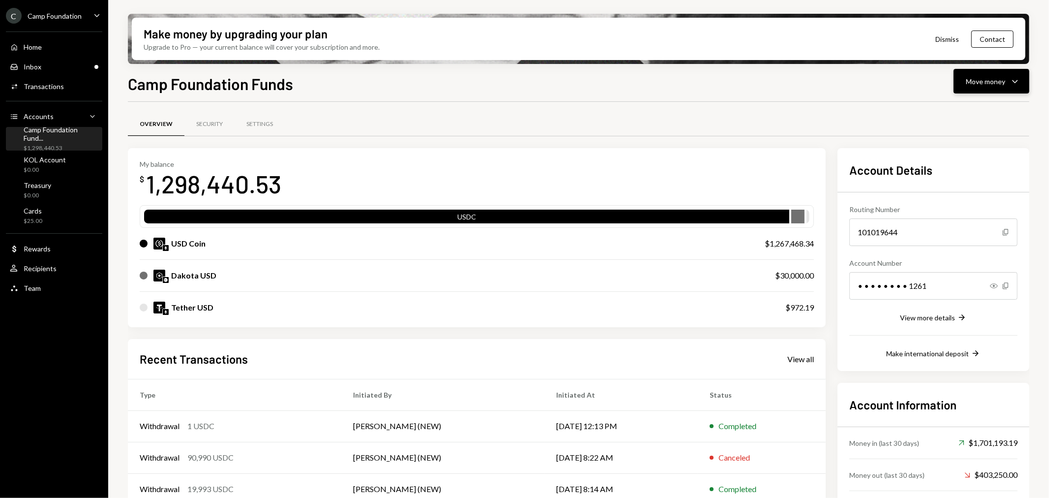
click at [1002, 77] on div "Move money" at bounding box center [985, 81] width 39 height 10
click at [200, 312] on div "Tether USD" at bounding box center [192, 307] width 42 height 12
click at [800, 316] on div "Tether USD $972.19" at bounding box center [477, 307] width 674 height 31
drag, startPoint x: 817, startPoint y: 306, endPoint x: 782, endPoint y: 309, distance: 35.0
click at [782, 309] on div "My balance $ 1,298,440.53 USDC USD Coin $1,267,468.34 Dakota USD $30,000.00 Tet…" at bounding box center [477, 237] width 698 height 179
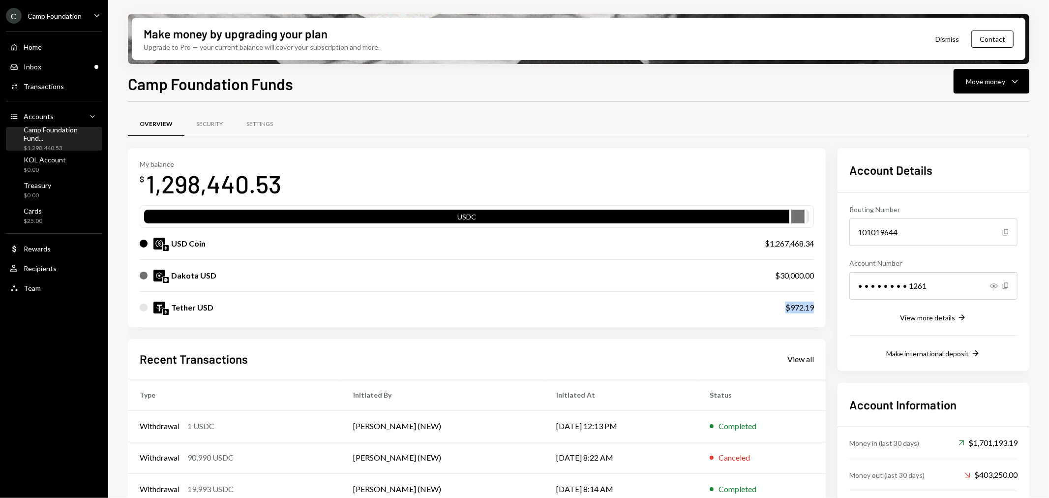
click at [799, 310] on div "$972.19" at bounding box center [799, 307] width 29 height 12
drag, startPoint x: 817, startPoint y: 305, endPoint x: 769, endPoint y: 306, distance: 48.7
click at [769, 306] on div "My balance $ 1,298,440.53 USDC USD Coin $1,267,468.34 Dakota USD $30,000.00 Tet…" at bounding box center [477, 237] width 698 height 179
click at [750, 311] on div "Tether USD" at bounding box center [453, 307] width 626 height 12
click at [989, 84] on div "Move money" at bounding box center [985, 81] width 39 height 10
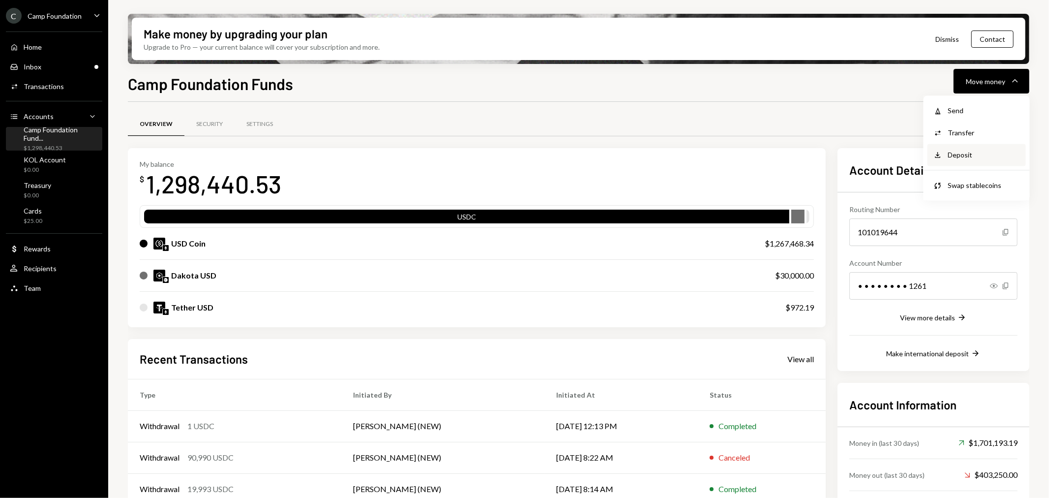
click at [974, 151] on div "Deposit" at bounding box center [984, 154] width 72 height 10
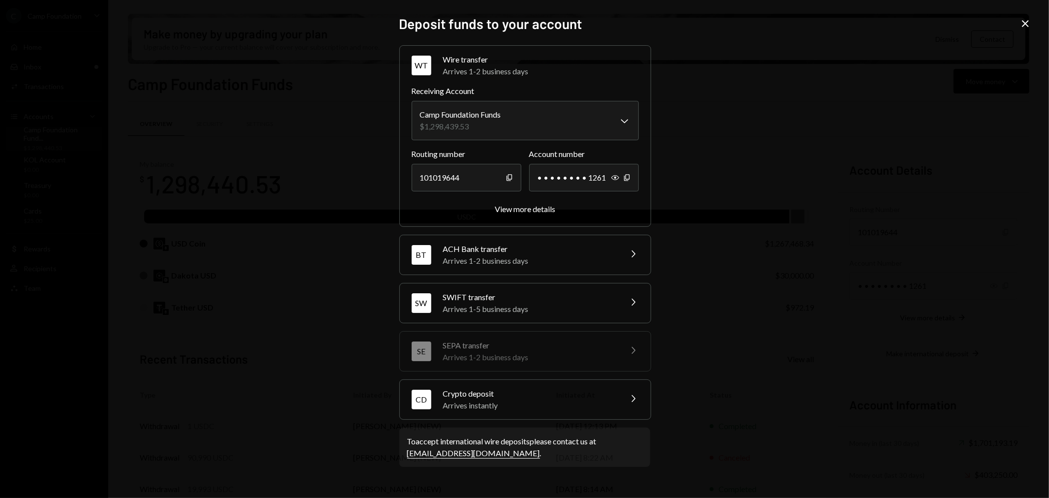
click at [551, 397] on div "Crypto deposit" at bounding box center [529, 393] width 172 height 12
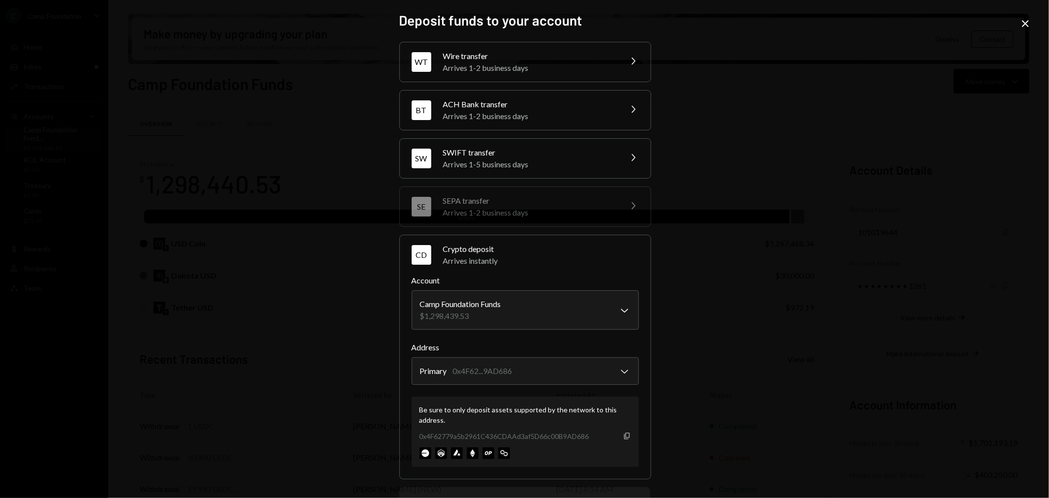
click at [623, 435] on icon "Copy" at bounding box center [627, 436] width 8 height 8
click at [1021, 22] on icon "Close" at bounding box center [1025, 24] width 12 height 12
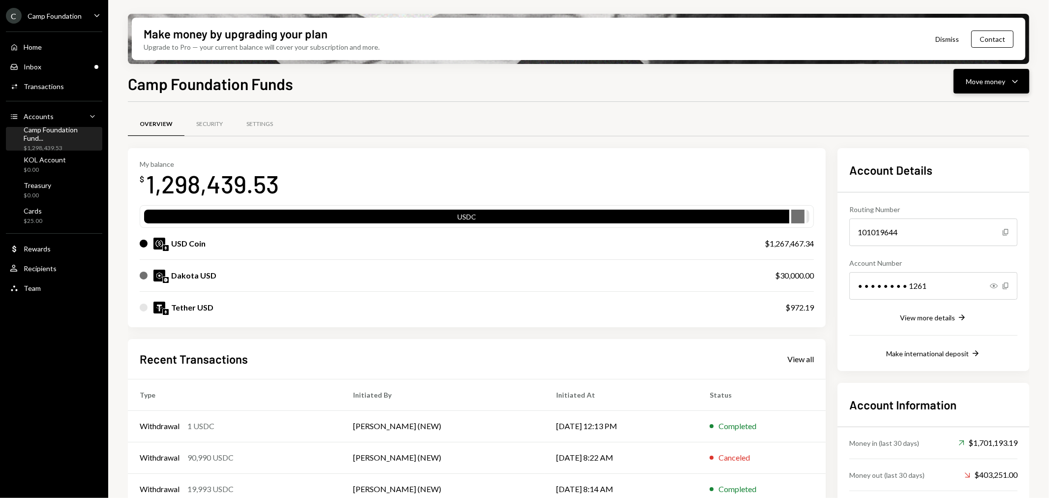
click at [1015, 72] on button "Move money Caret Down" at bounding box center [991, 81] width 76 height 25
click at [984, 110] on div "Send" at bounding box center [984, 110] width 72 height 10
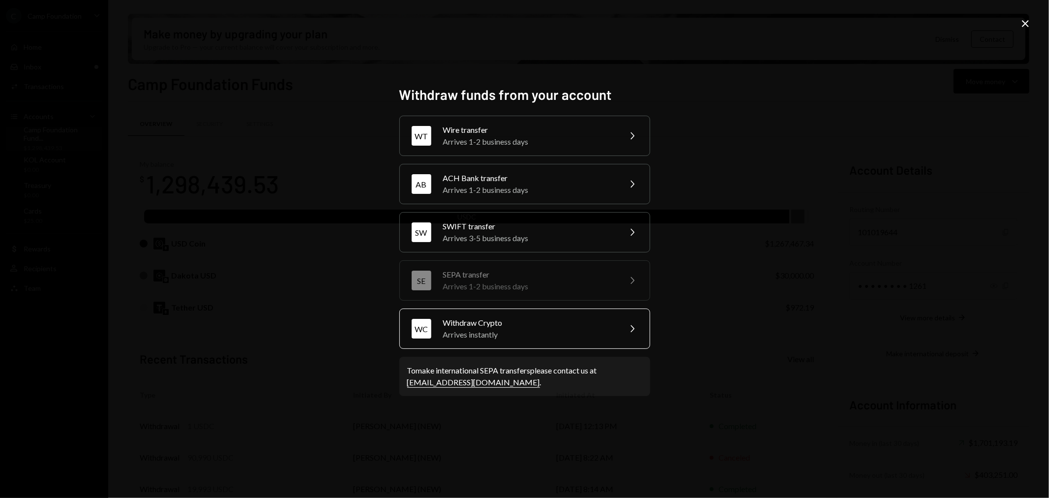
click at [527, 327] on div "Withdraw Crypto" at bounding box center [528, 323] width 171 height 12
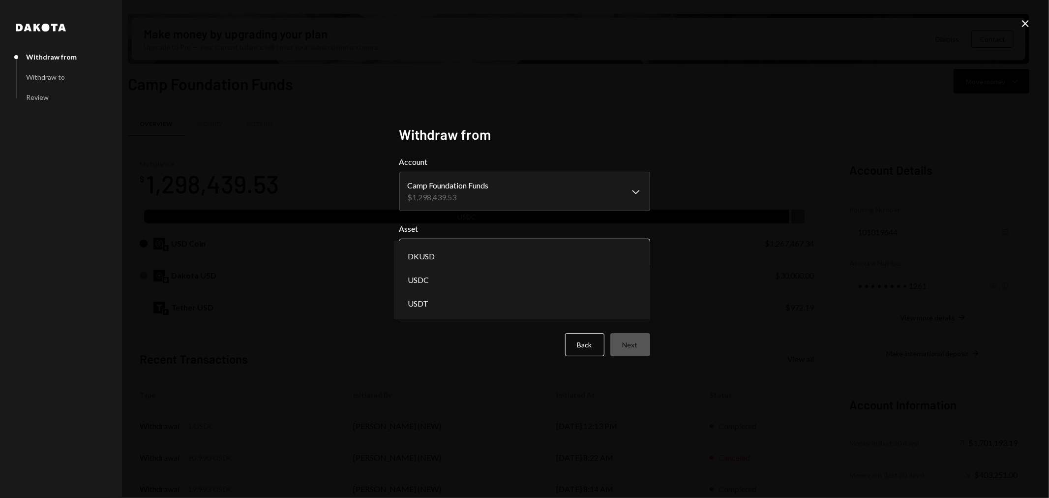
click at [483, 253] on body "C Camp Foundation Caret Down Home Home Inbox Inbox Activities Transactions Acco…" at bounding box center [524, 249] width 1049 height 498
select select "****"
click at [466, 305] on body "C Camp Foundation Caret Down Home Home Inbox Inbox Activities Transactions Acco…" at bounding box center [524, 249] width 1049 height 498
click at [629, 340] on button "Next" at bounding box center [630, 344] width 40 height 23
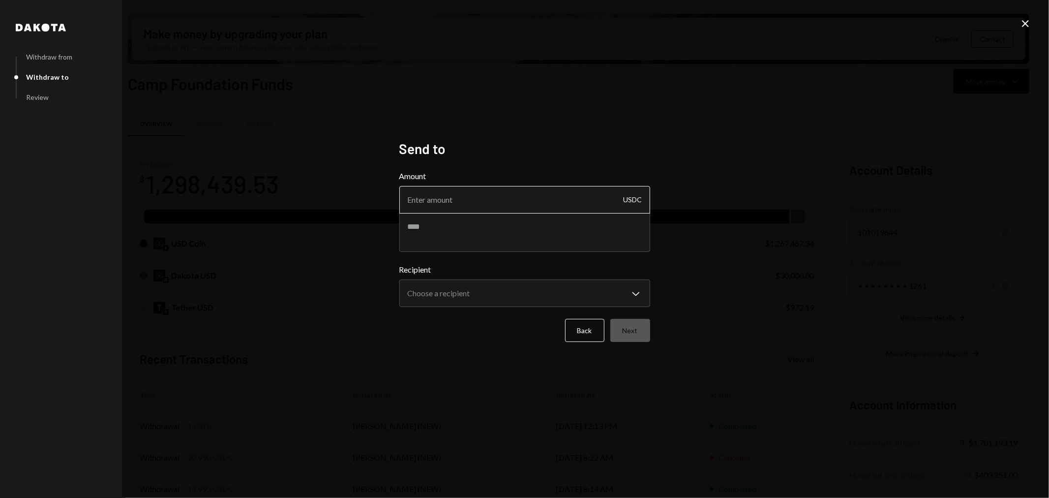
click at [492, 206] on input "Amount" at bounding box center [524, 200] width 251 height 28
type input "4999"
click at [492, 223] on textarea at bounding box center [524, 231] width 251 height 39
type textarea "**********"
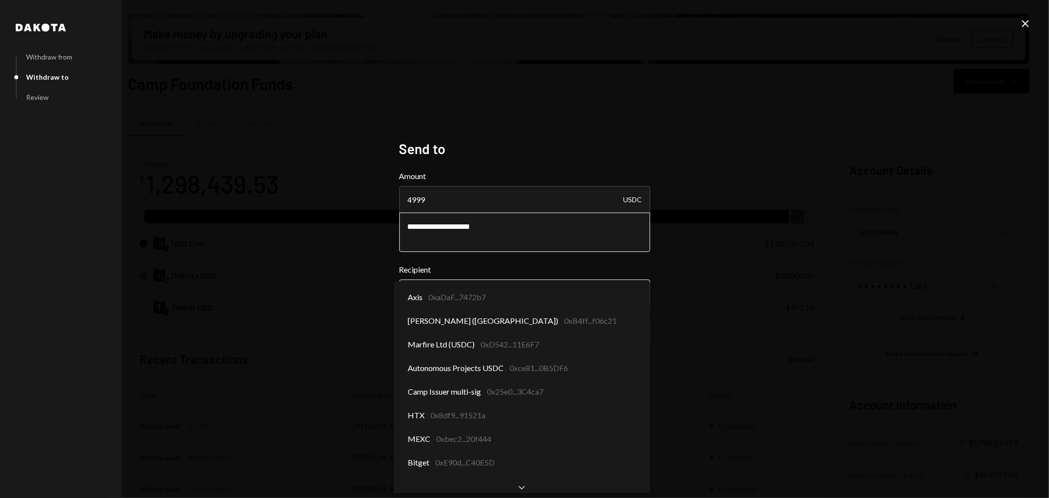
click at [520, 306] on body "C Camp Foundation Caret Down Home Home Inbox Inbox Activities Transactions Acco…" at bounding box center [524, 249] width 1049 height 498
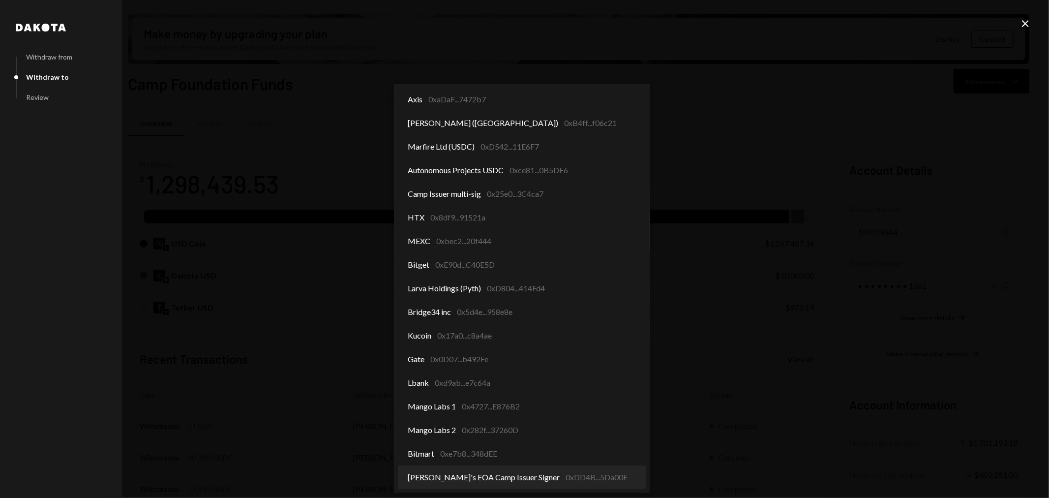
select select "**********"
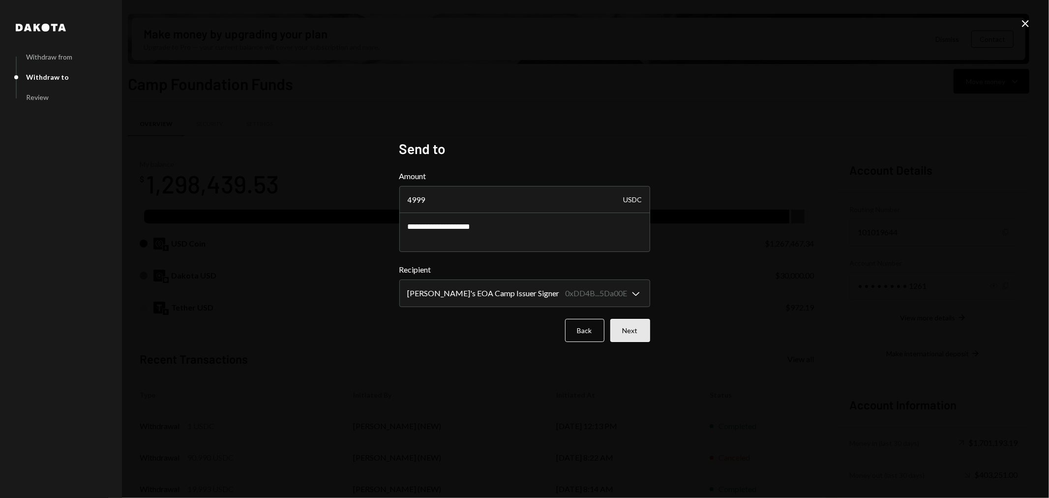
click at [635, 333] on button "Next" at bounding box center [630, 330] width 40 height 23
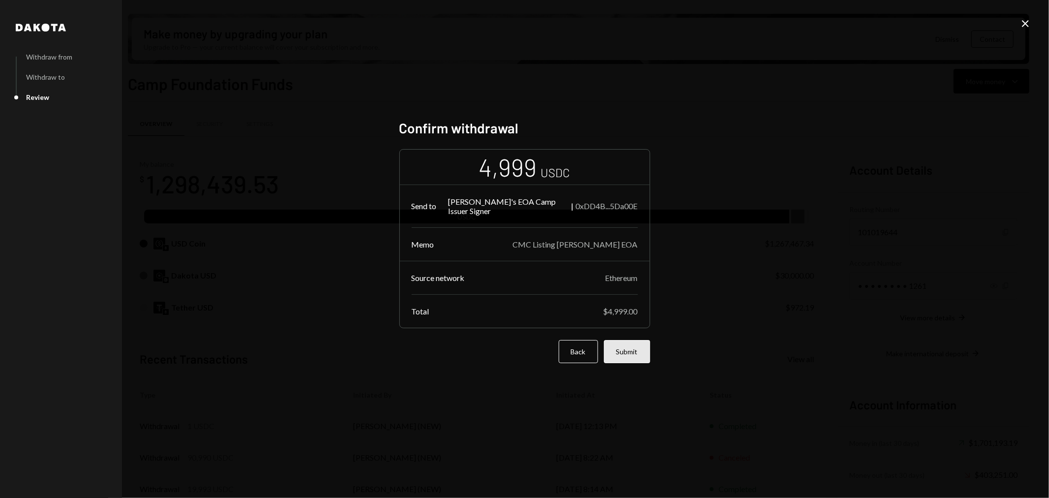
click at [632, 344] on button "Submit" at bounding box center [627, 351] width 46 height 23
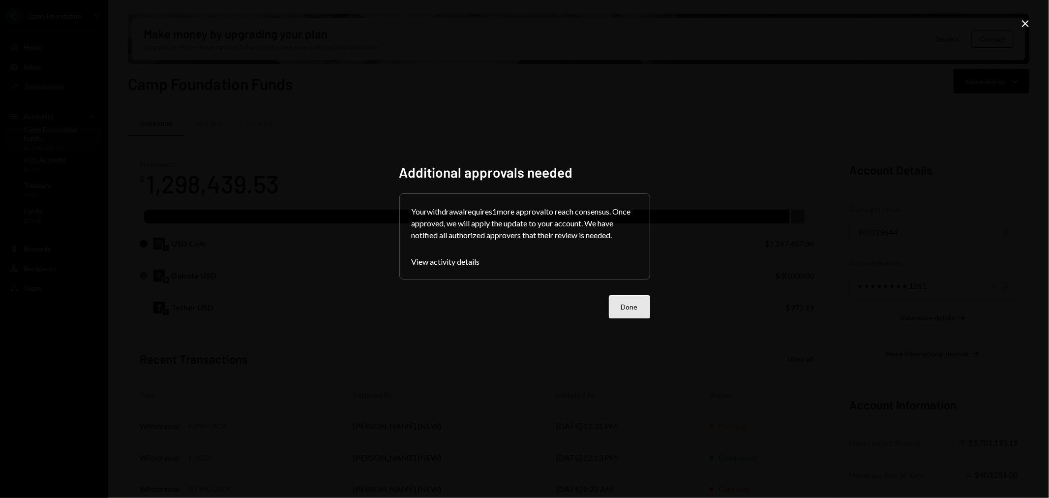
click at [640, 298] on form "Your withdrawal requires 1 more approval to reach consensus. Once approved, we …" at bounding box center [524, 255] width 251 height 125
click at [636, 306] on button "Done" at bounding box center [629, 306] width 41 height 23
